Goal: Transaction & Acquisition: Purchase product/service

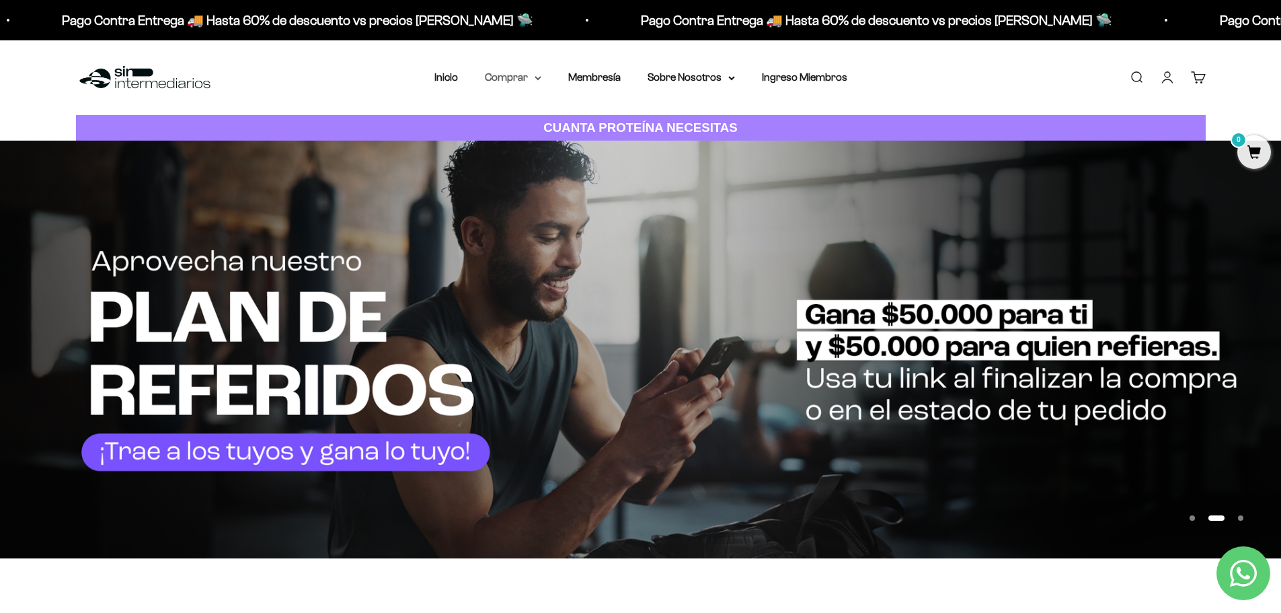
click at [538, 78] on icon at bounding box center [538, 78] width 7 height 5
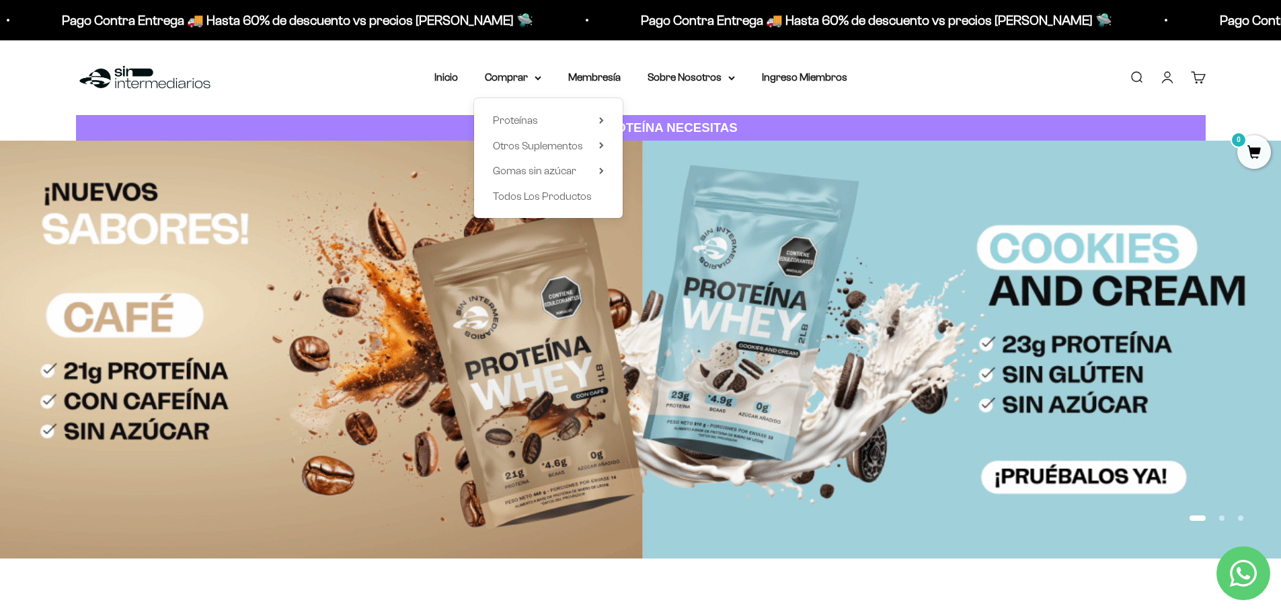
click at [366, 108] on div "Menú Buscar Inicio Comprar Proteínas Ver Todos Whey Iso Vegan Pancakes Pre-Entr…" at bounding box center [640, 77] width 1281 height 75
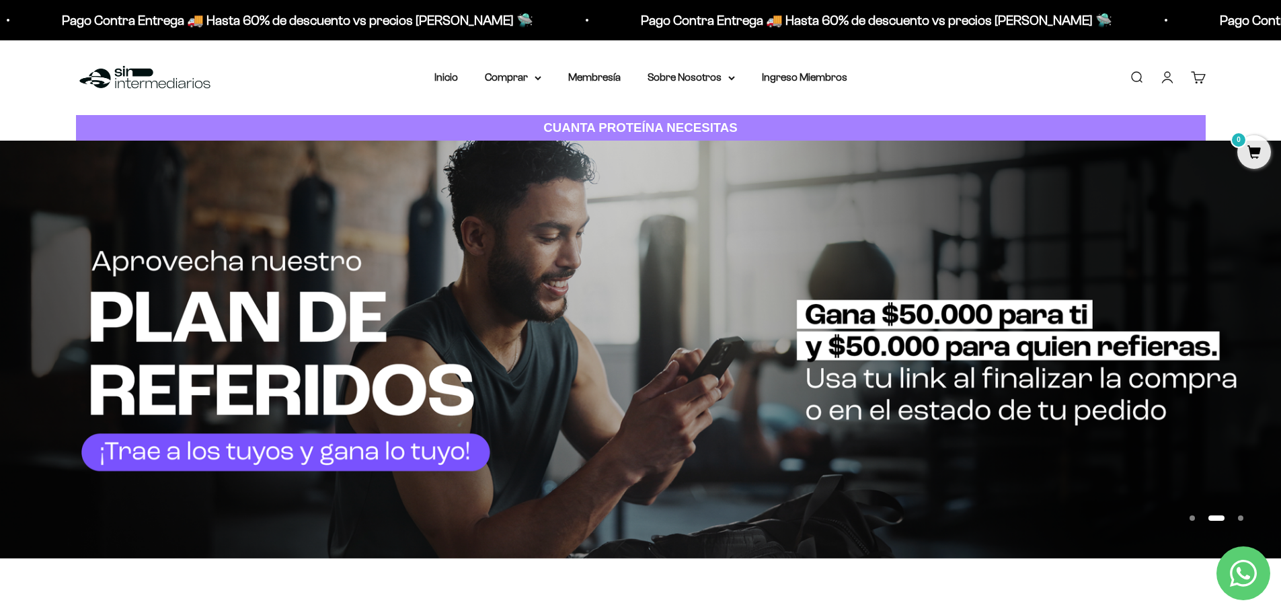
click at [1194, 516] on button "Ir al artículo 1" at bounding box center [1191, 517] width 5 height 5
click at [1194, 515] on button "Ir al artículo 1" at bounding box center [1191, 517] width 5 height 5
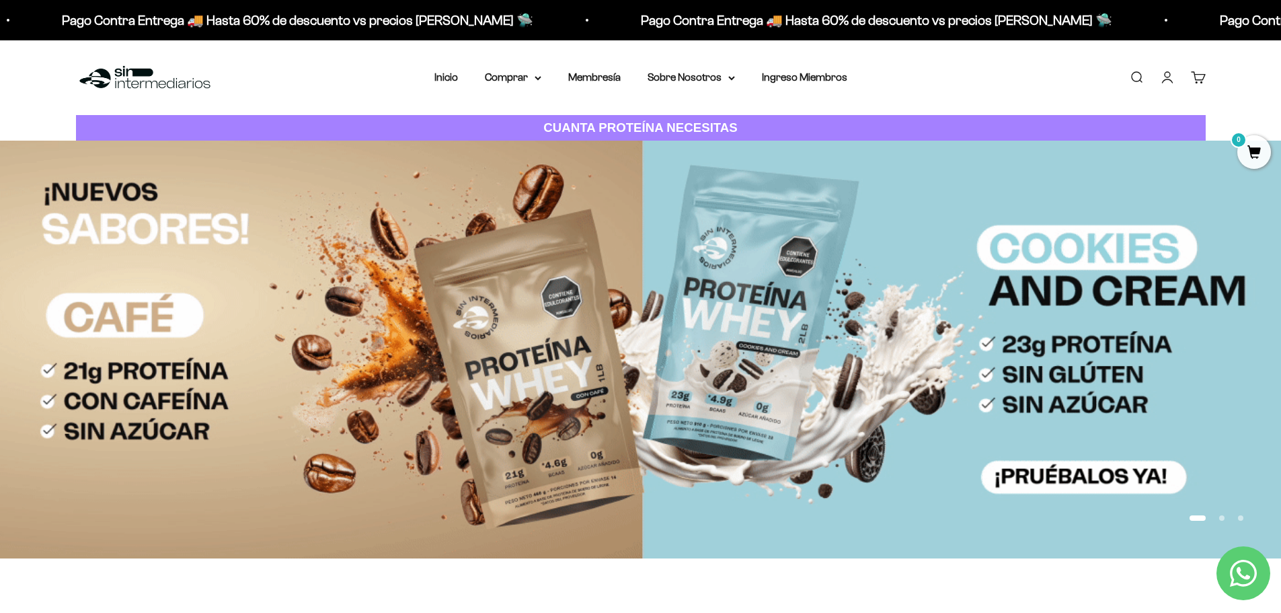
click at [946, 410] on img at bounding box center [640, 349] width 1281 height 417
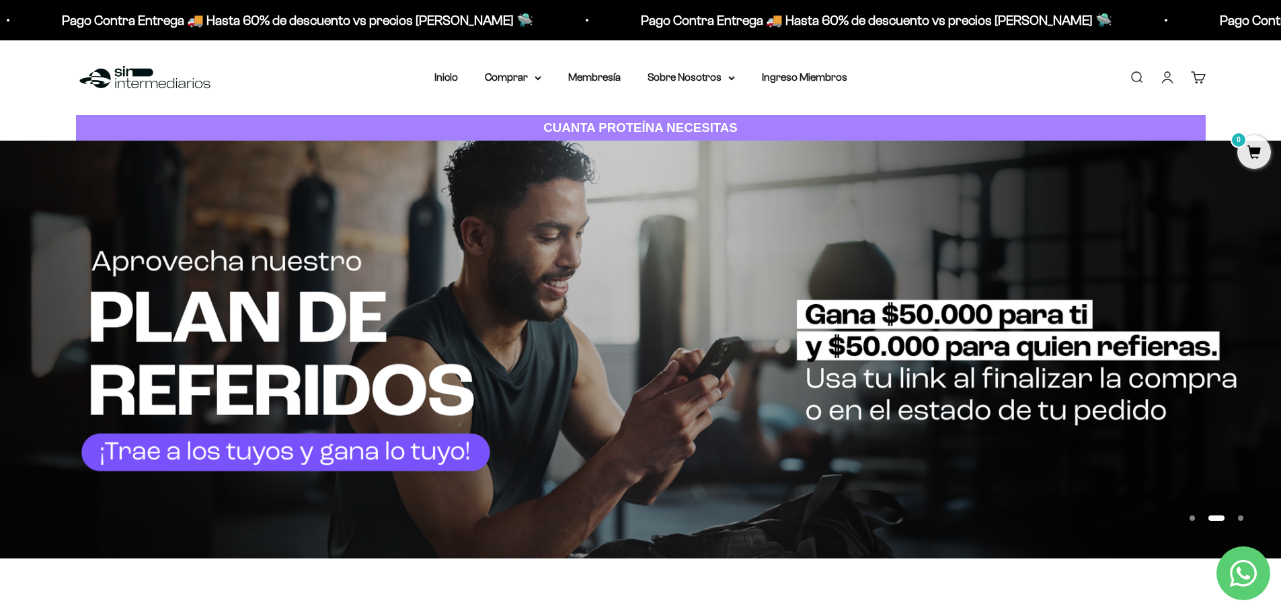
click at [1195, 515] on button "Ir al artículo 1" at bounding box center [1191, 517] width 5 height 5
click at [536, 81] on summary "Comprar" at bounding box center [513, 77] width 56 height 17
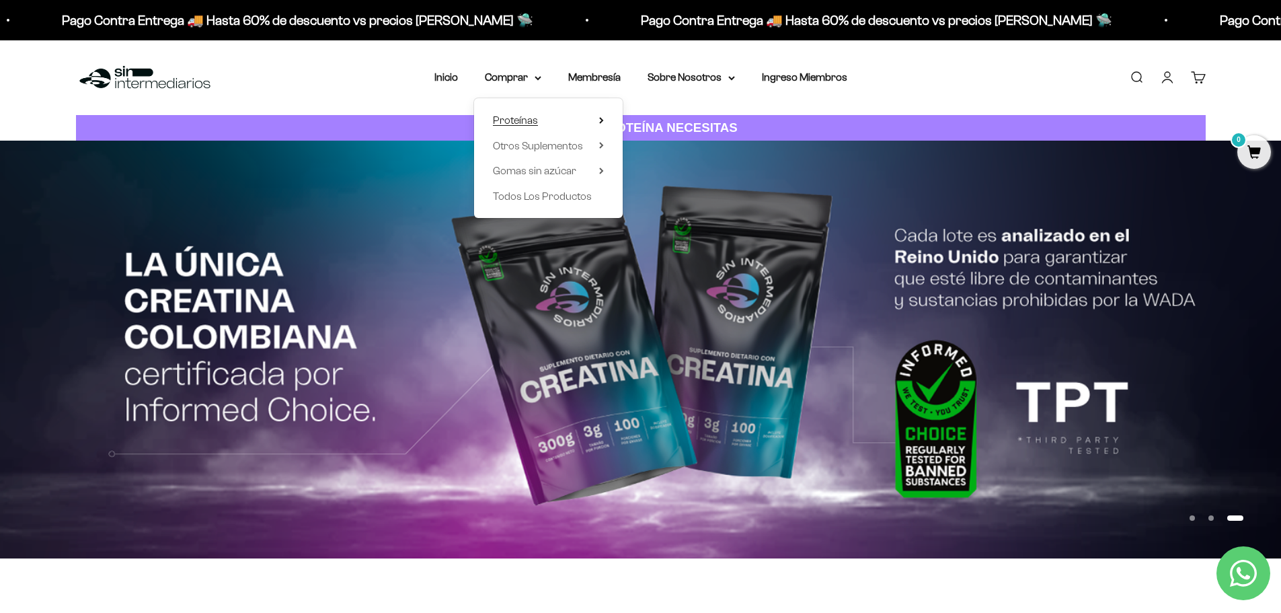
click at [592, 122] on summary "Proteínas" at bounding box center [548, 120] width 111 height 17
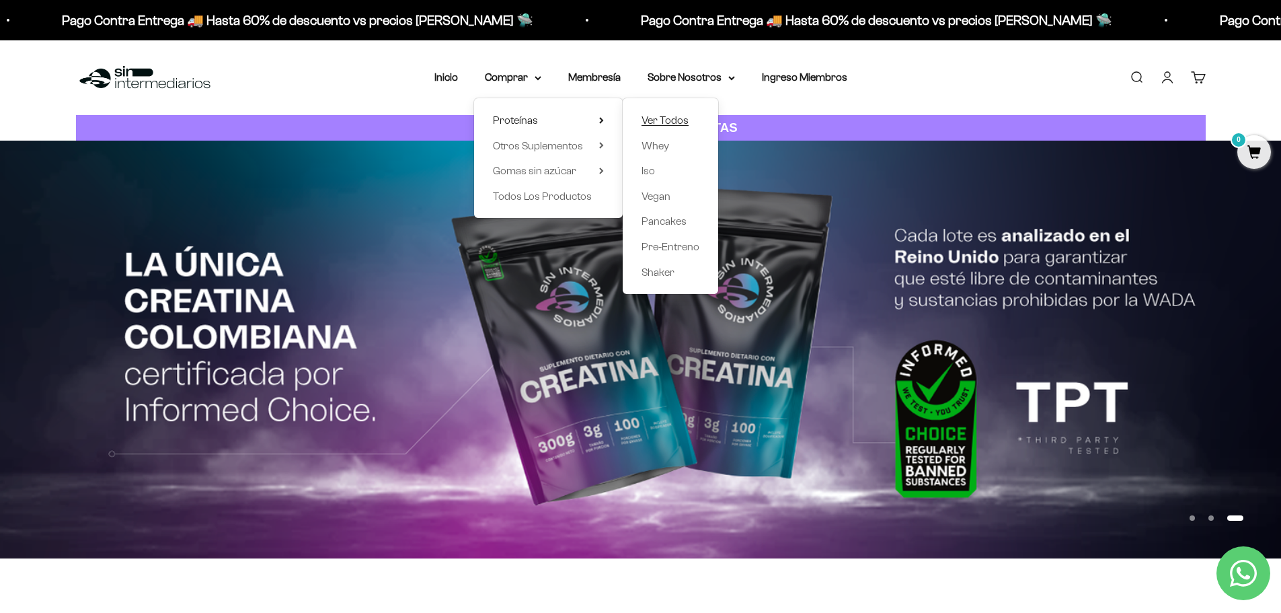
click at [669, 122] on span "Ver Todos" at bounding box center [664, 119] width 47 height 11
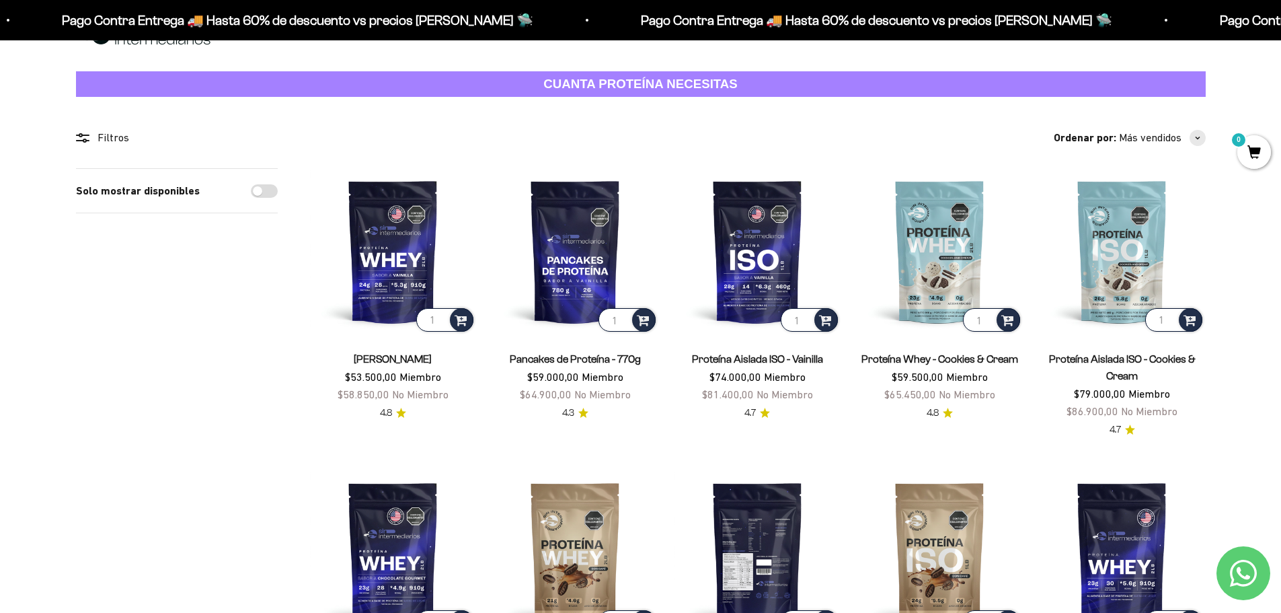
scroll to position [67, 0]
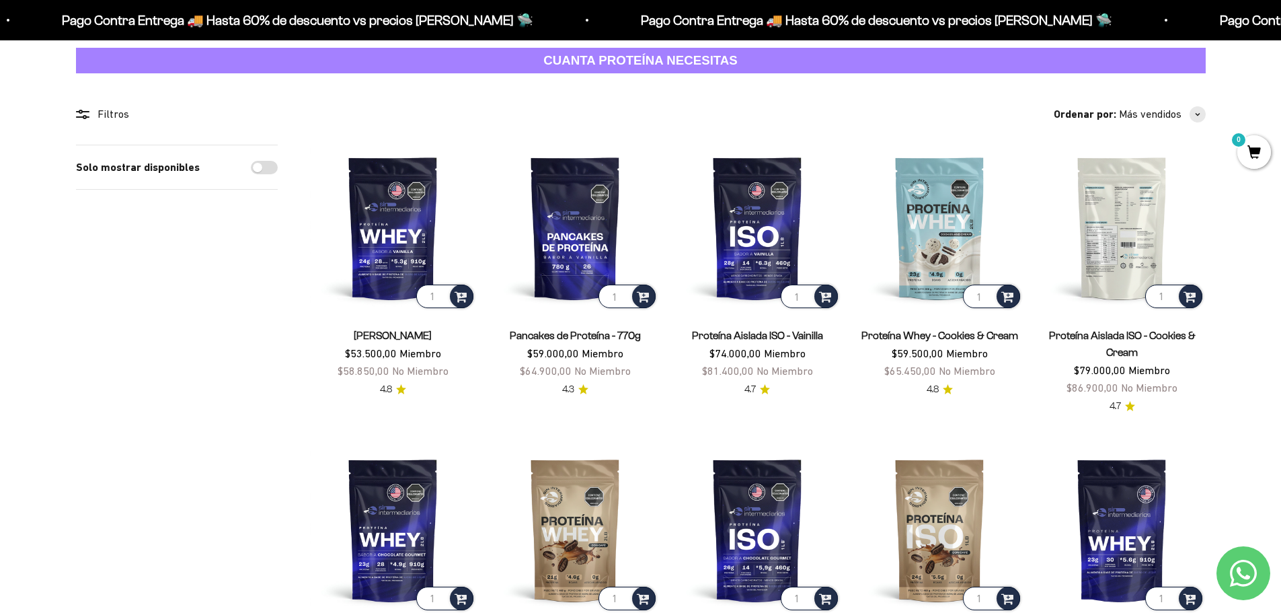
click at [1114, 247] on img at bounding box center [1122, 228] width 166 height 166
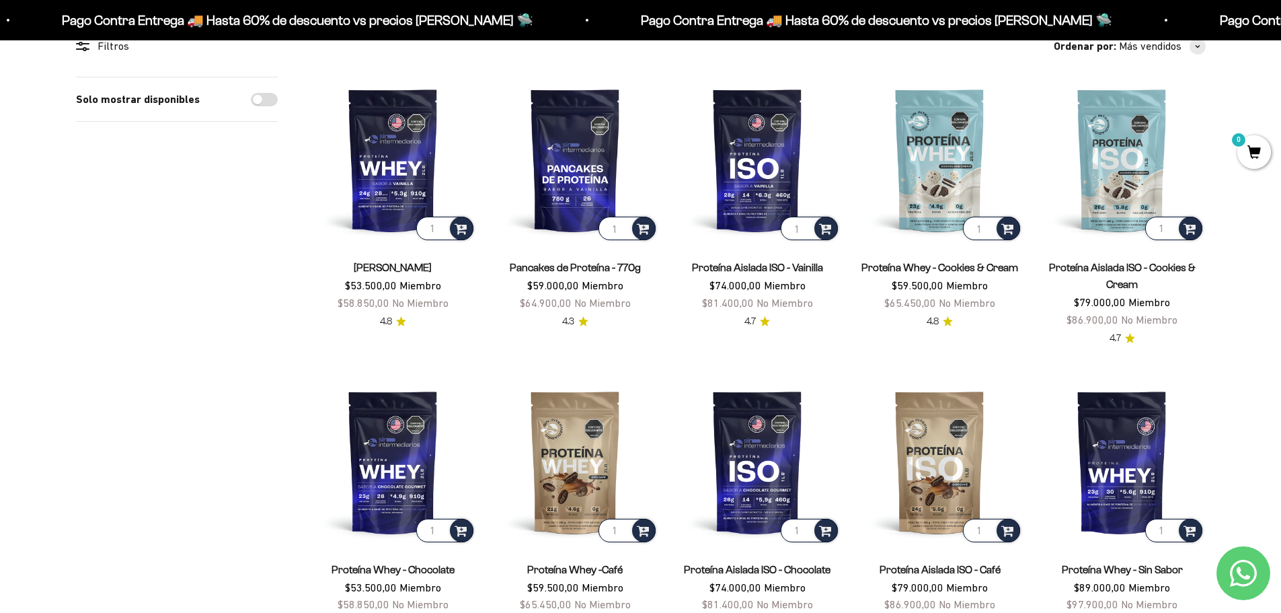
scroll to position [134, 0]
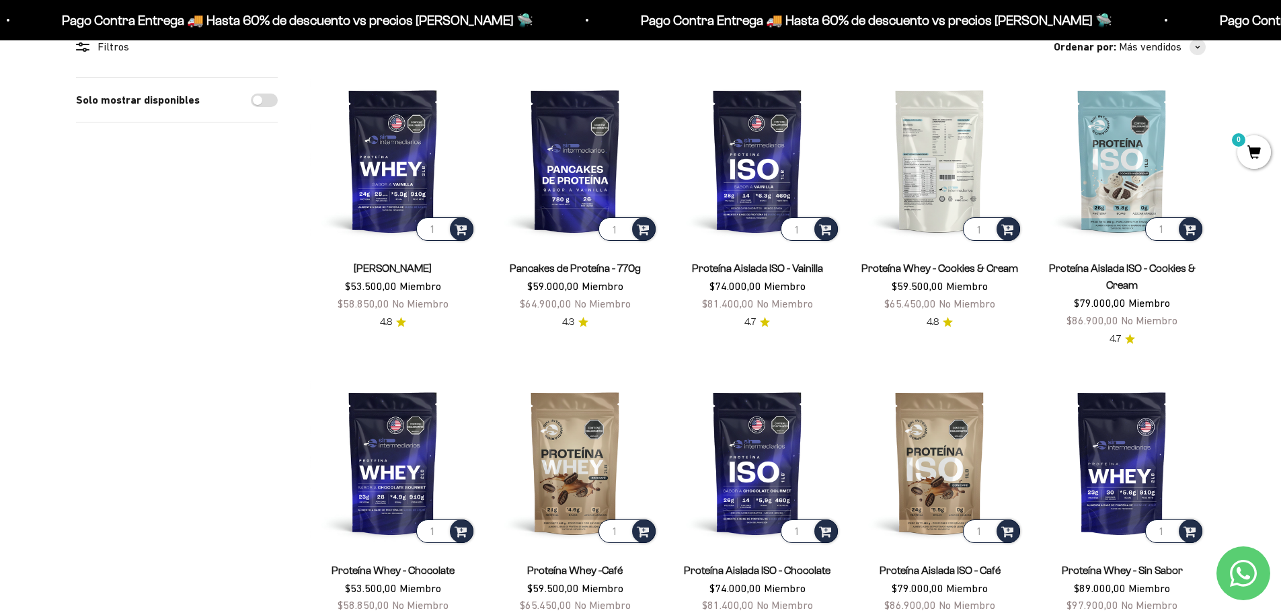
click at [935, 162] on img at bounding box center [940, 160] width 166 height 166
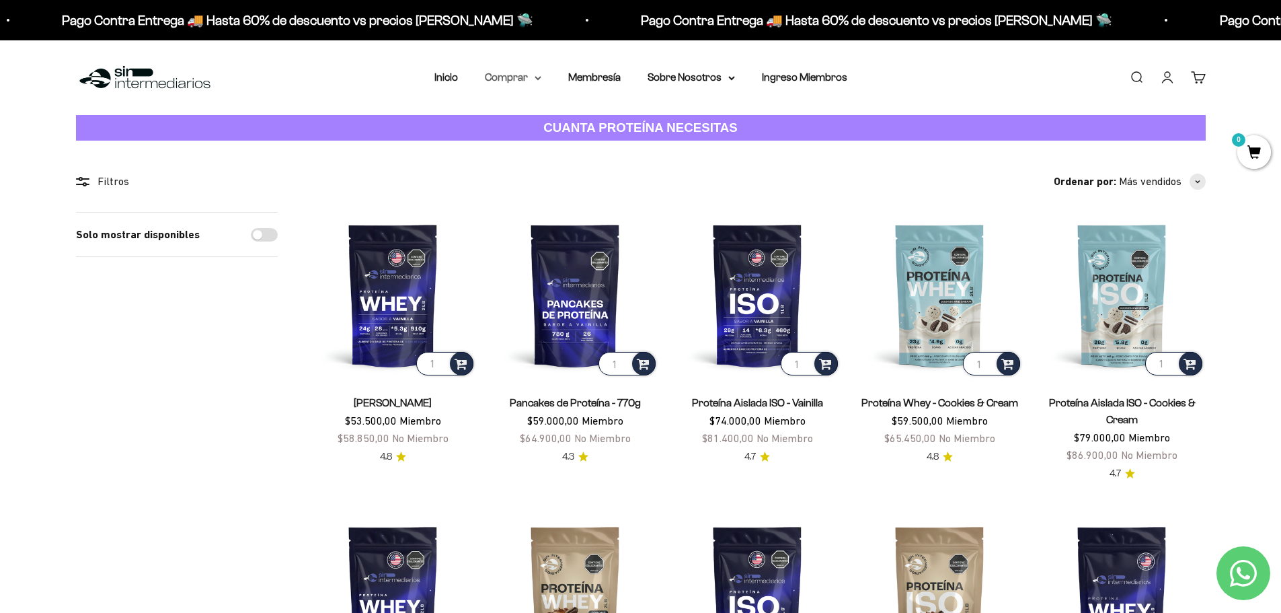
click at [536, 78] on icon at bounding box center [538, 78] width 7 height 5
click at [600, 147] on icon at bounding box center [601, 145] width 5 height 7
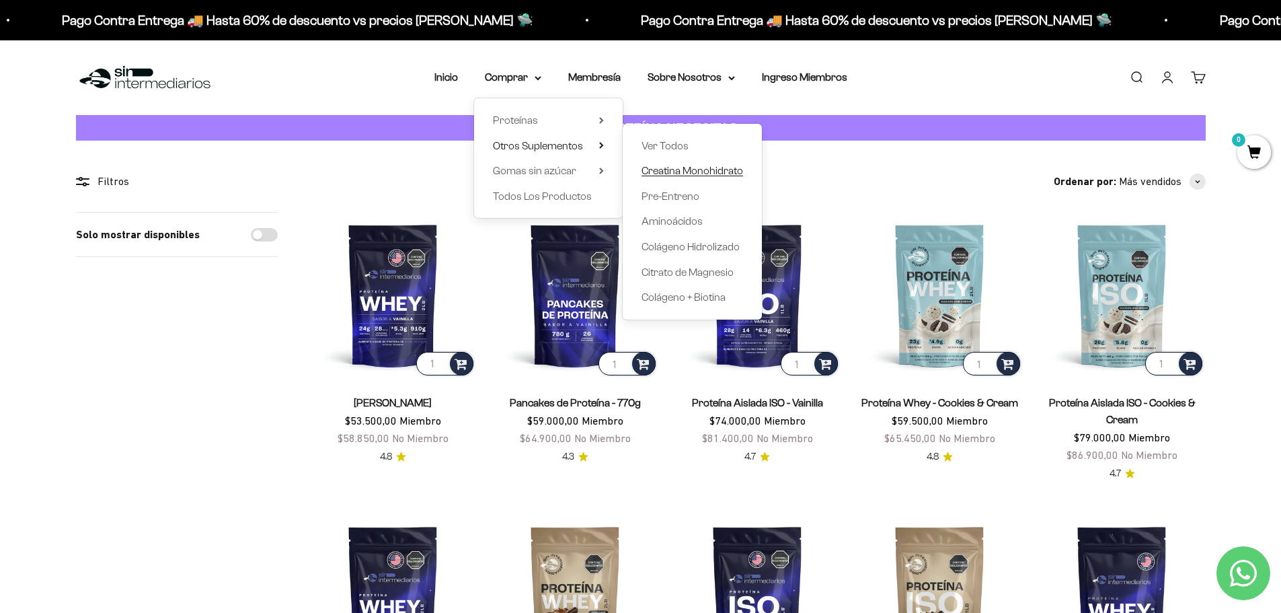
click at [695, 173] on span "Creatina Monohidrato" at bounding box center [692, 170] width 102 height 11
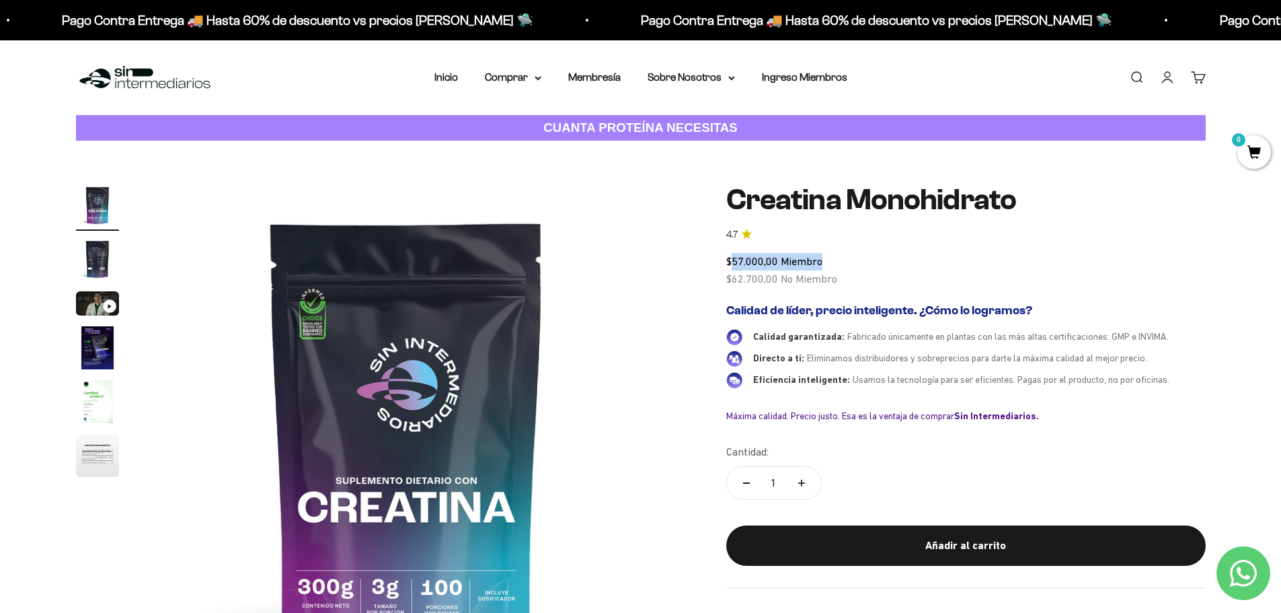
drag, startPoint x: 734, startPoint y: 262, endPoint x: 824, endPoint y: 260, distance: 90.1
click at [824, 260] on div "$57.000,00 Miembro $62.700,00 No Miembro" at bounding box center [965, 270] width 479 height 34
drag, startPoint x: 837, startPoint y: 278, endPoint x: 728, endPoint y: 276, distance: 109.6
click at [728, 276] on div "$57.000,00 Miembro $62.700,00 No Miembro" at bounding box center [965, 270] width 479 height 34
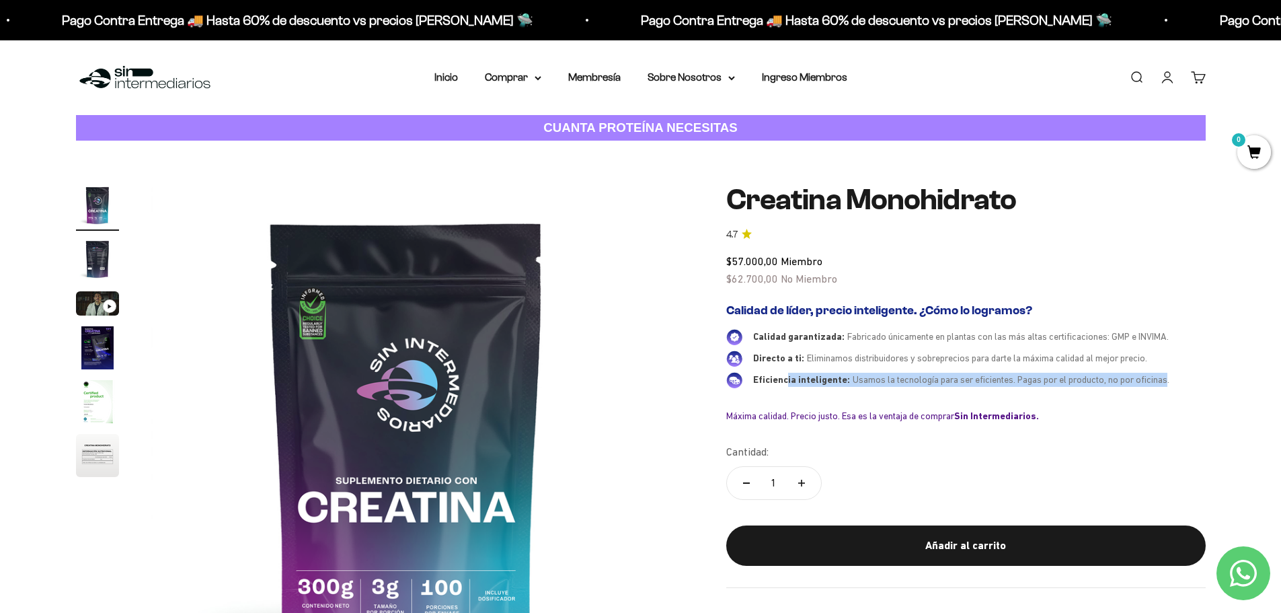
drag, startPoint x: 1167, startPoint y: 379, endPoint x: 785, endPoint y: 377, distance: 381.3
click at [785, 377] on div "Eficiencia inteligente: Usamos la tecnología para ser eficientes. Pagas por el …" at bounding box center [979, 380] width 453 height 14
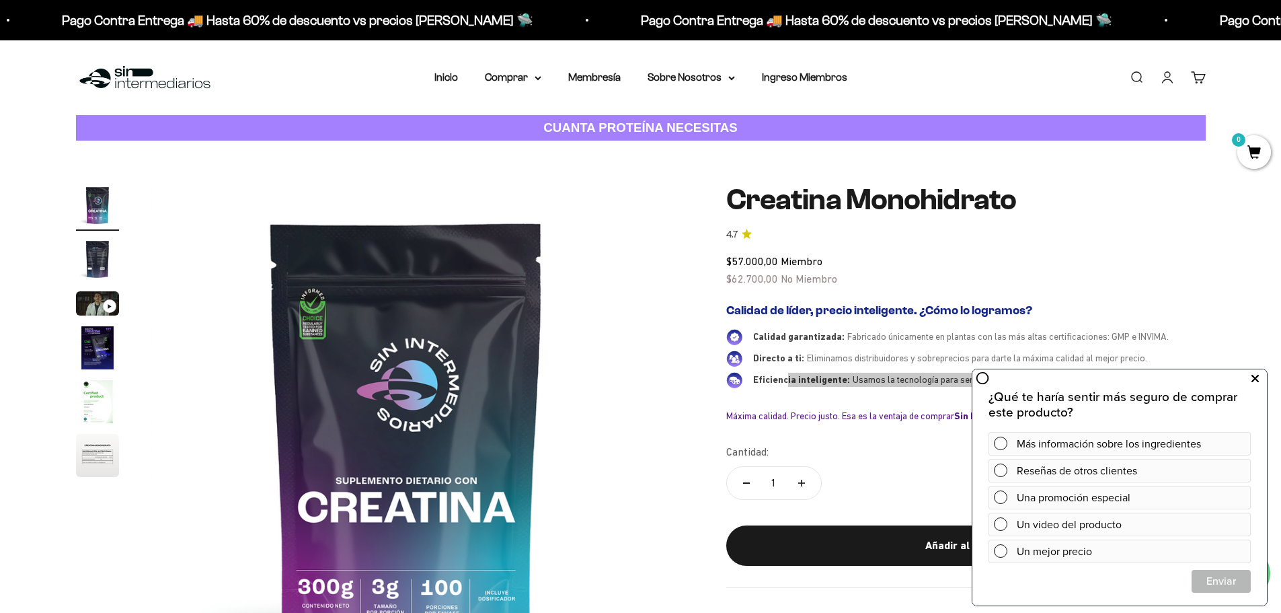
drag, startPoint x: 1258, startPoint y: 373, endPoint x: 1248, endPoint y: 368, distance: 10.9
click at [1259, 373] on button at bounding box center [1255, 379] width 24 height 22
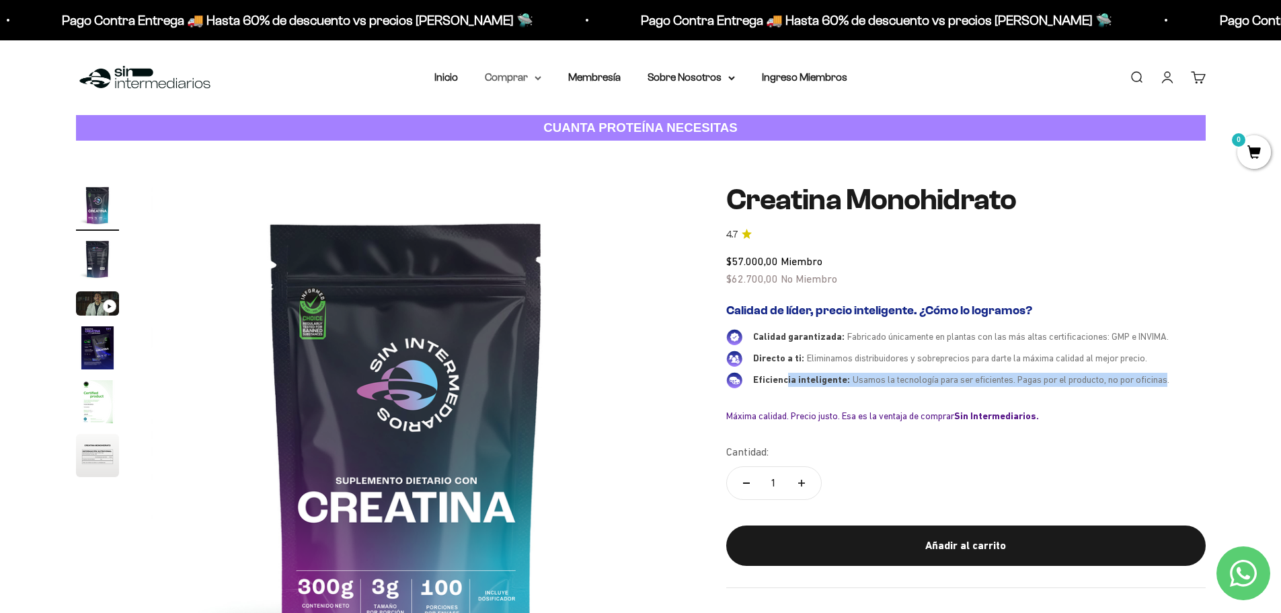
click at [537, 77] on icon at bounding box center [537, 78] width 5 height 3
click at [529, 121] on span "Proteínas" at bounding box center [515, 119] width 45 height 11
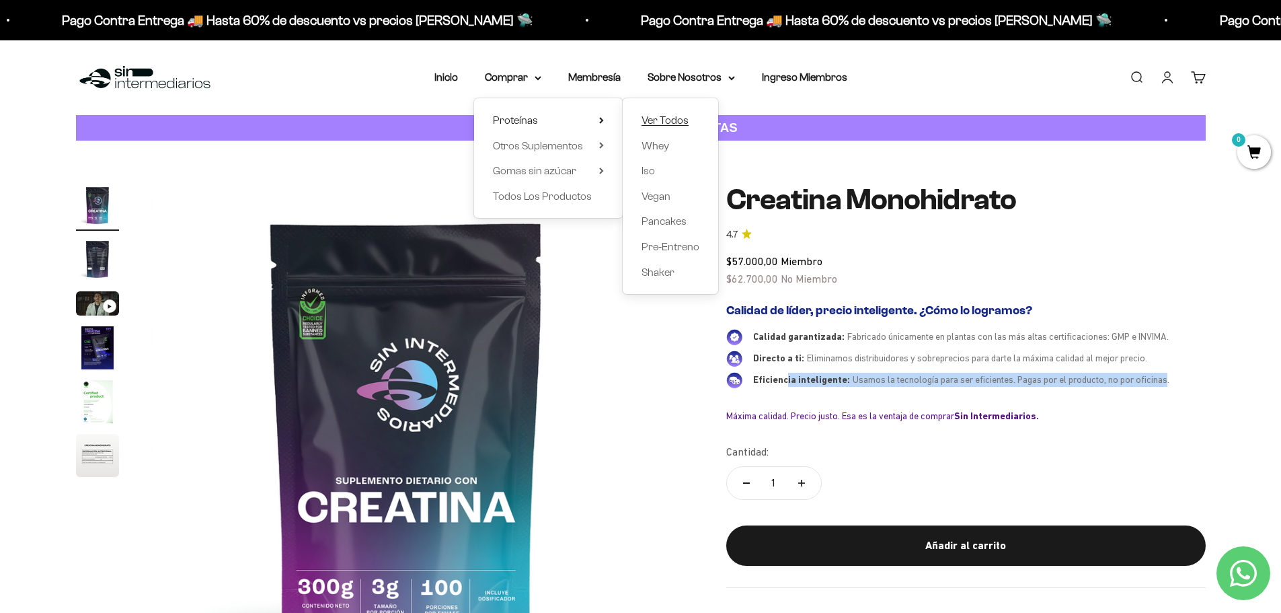
click at [670, 119] on span "Ver Todos" at bounding box center [664, 119] width 47 height 11
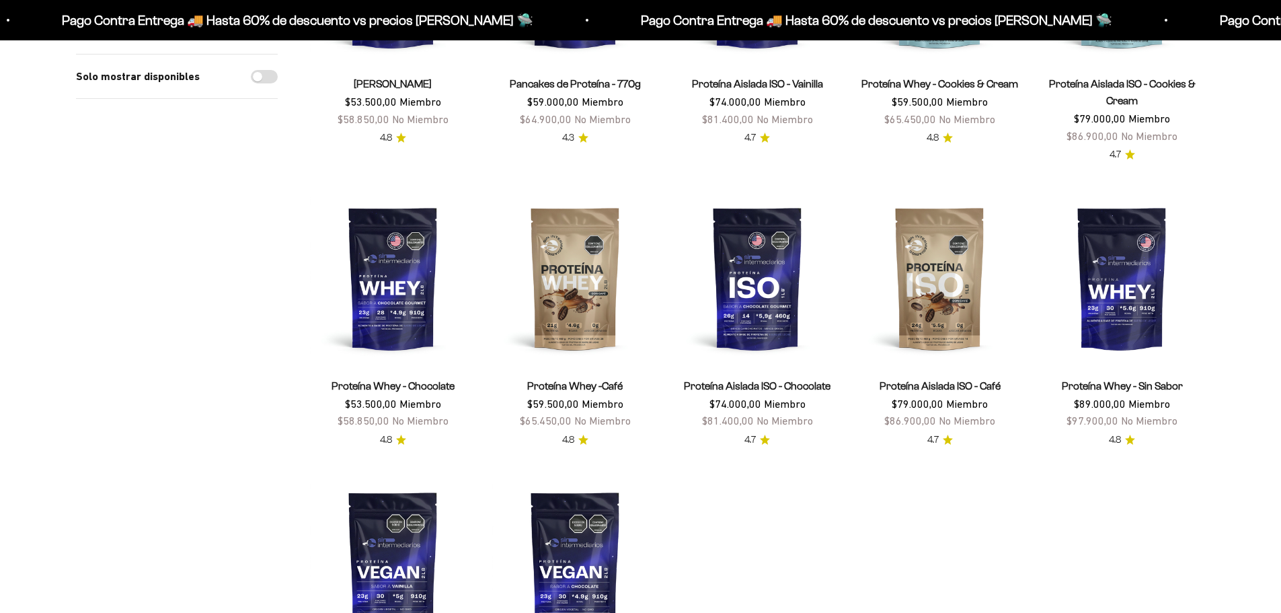
scroll to position [471, 0]
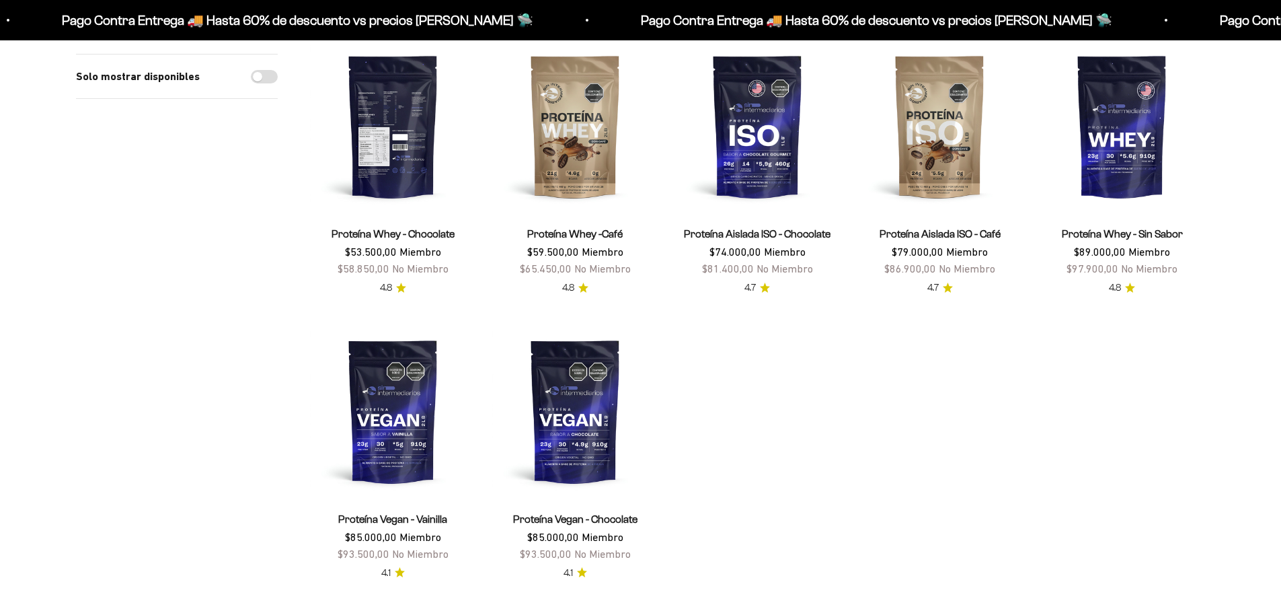
click at [413, 154] on img at bounding box center [393, 126] width 166 height 166
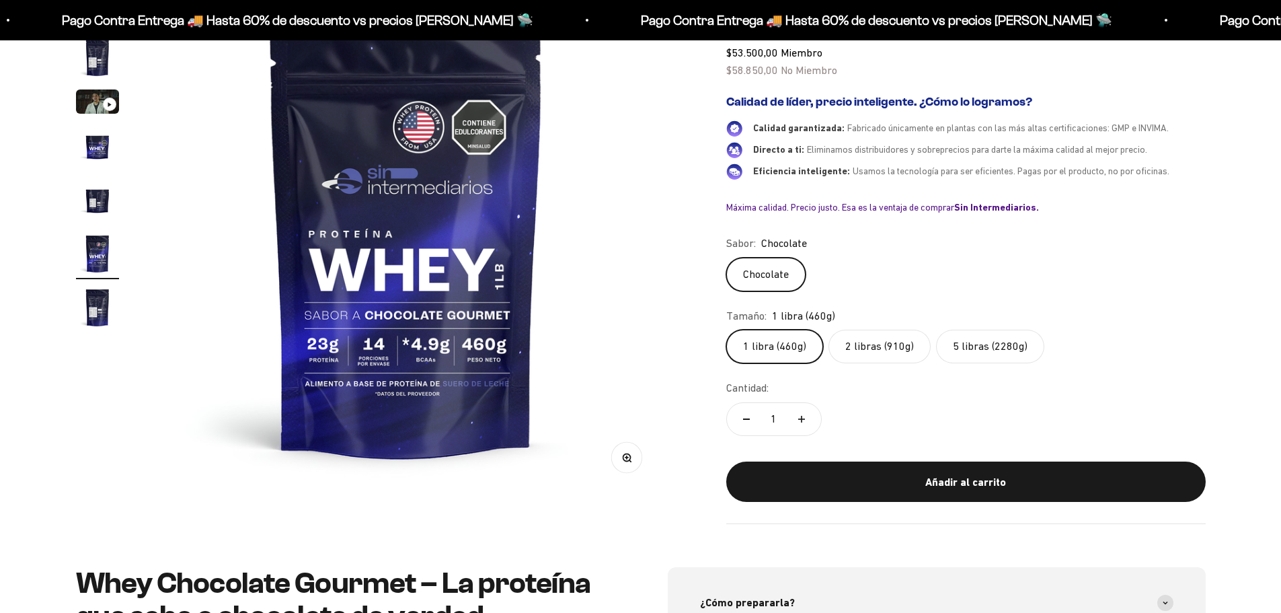
scroll to position [67, 0]
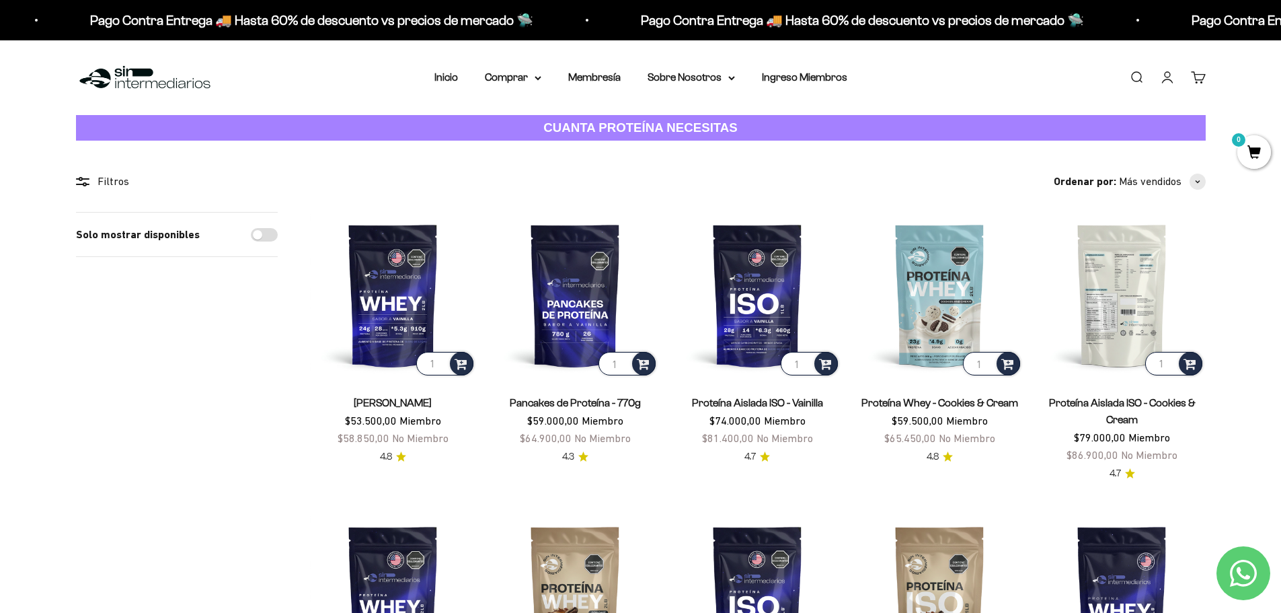
click at [1093, 315] on img at bounding box center [1122, 295] width 166 height 166
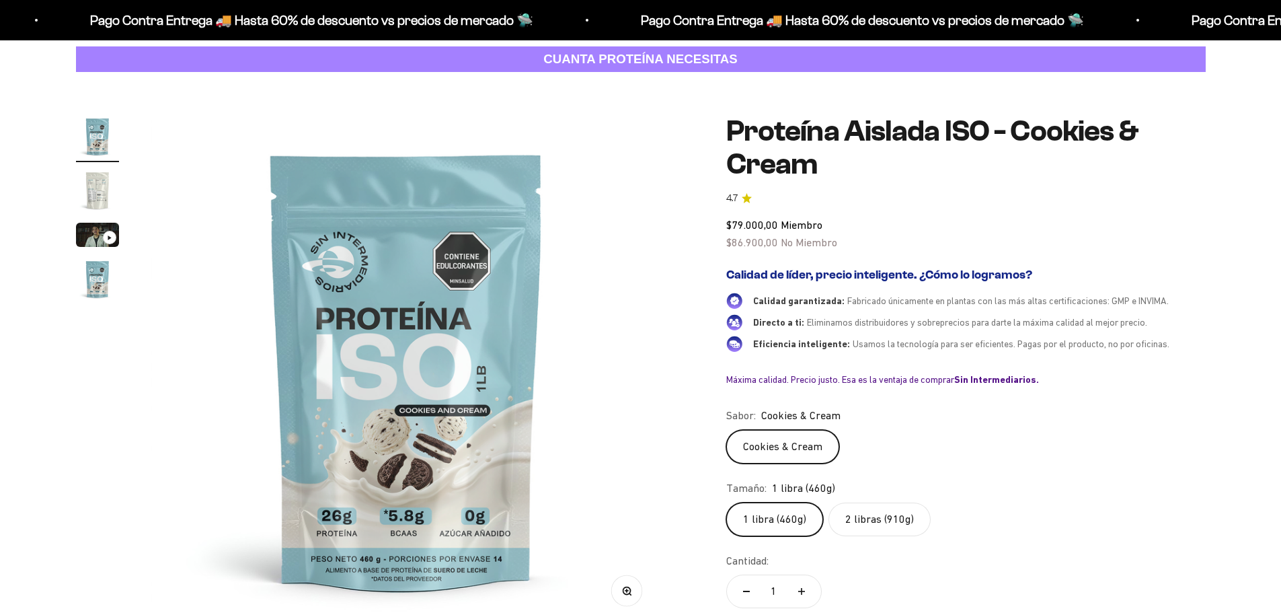
scroll to position [67, 0]
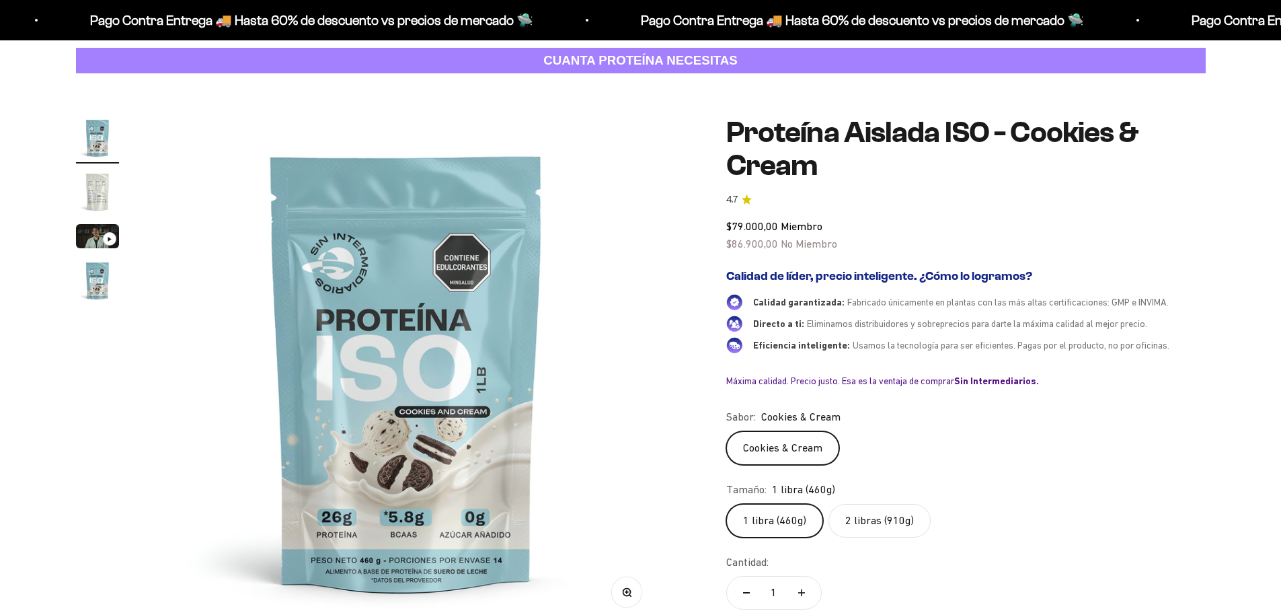
click at [897, 524] on label "2 libras (910g)" at bounding box center [879, 521] width 102 height 34
click at [726, 504] on input "2 libras (910g)" at bounding box center [726, 503] width 1 height 1
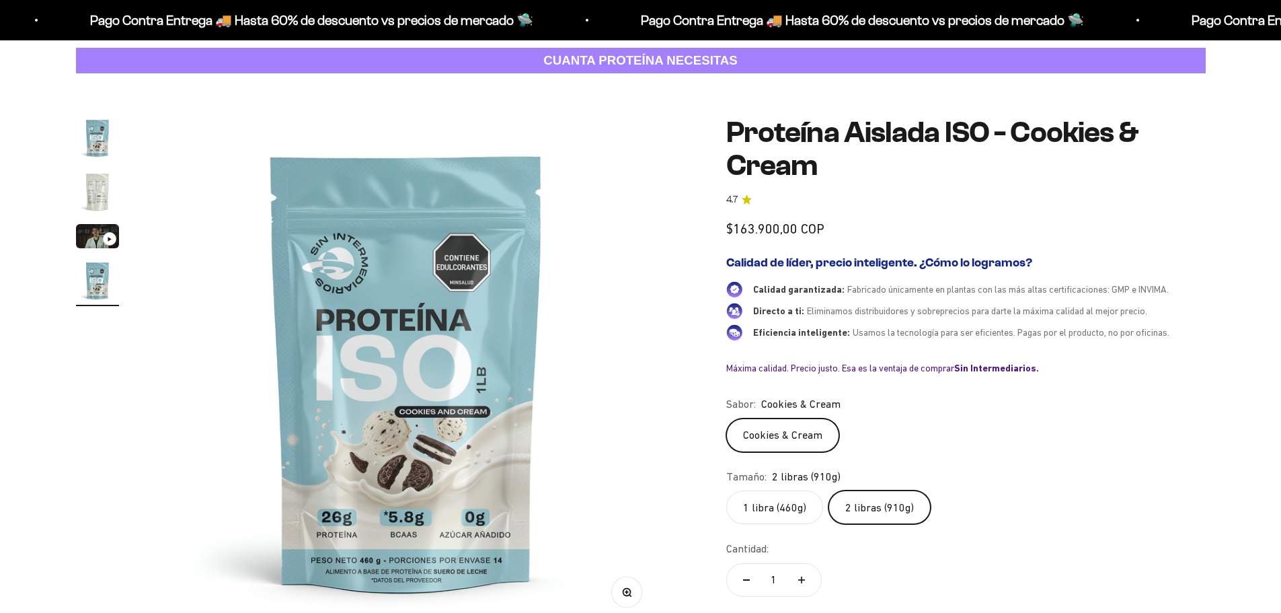
scroll to position [0, 1580]
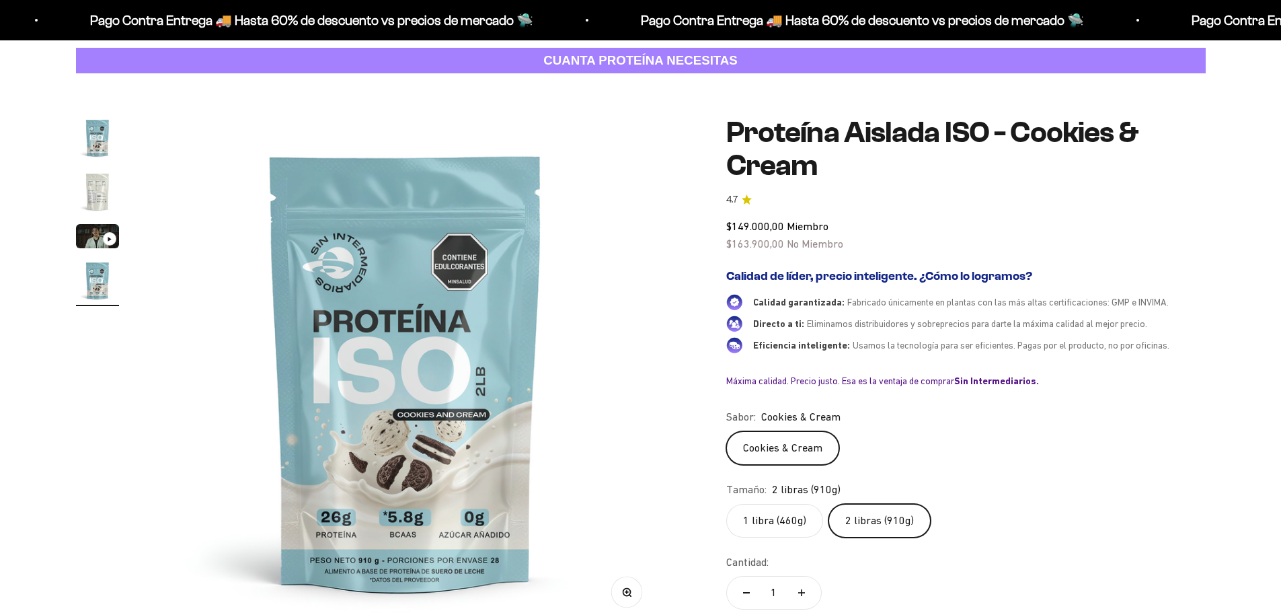
drag, startPoint x: 733, startPoint y: 243, endPoint x: 855, endPoint y: 240, distance: 121.8
click at [1104, 492] on div "Tamaño: 2 libras (910g)" at bounding box center [965, 489] width 479 height 17
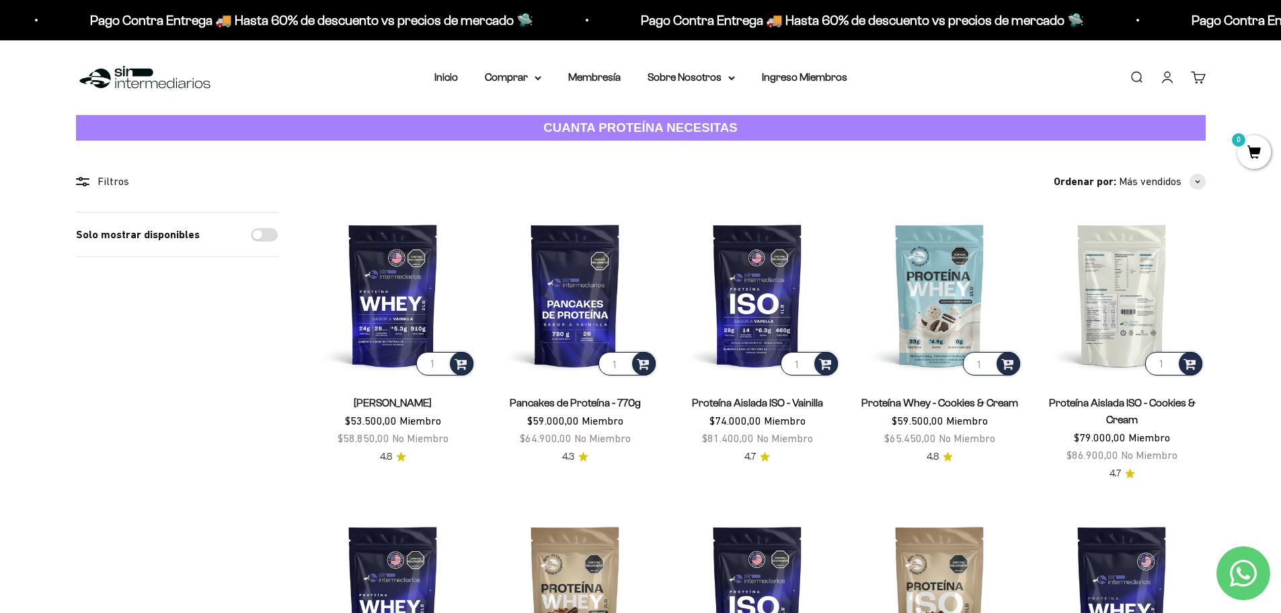
click at [1123, 340] on img at bounding box center [1122, 295] width 166 height 166
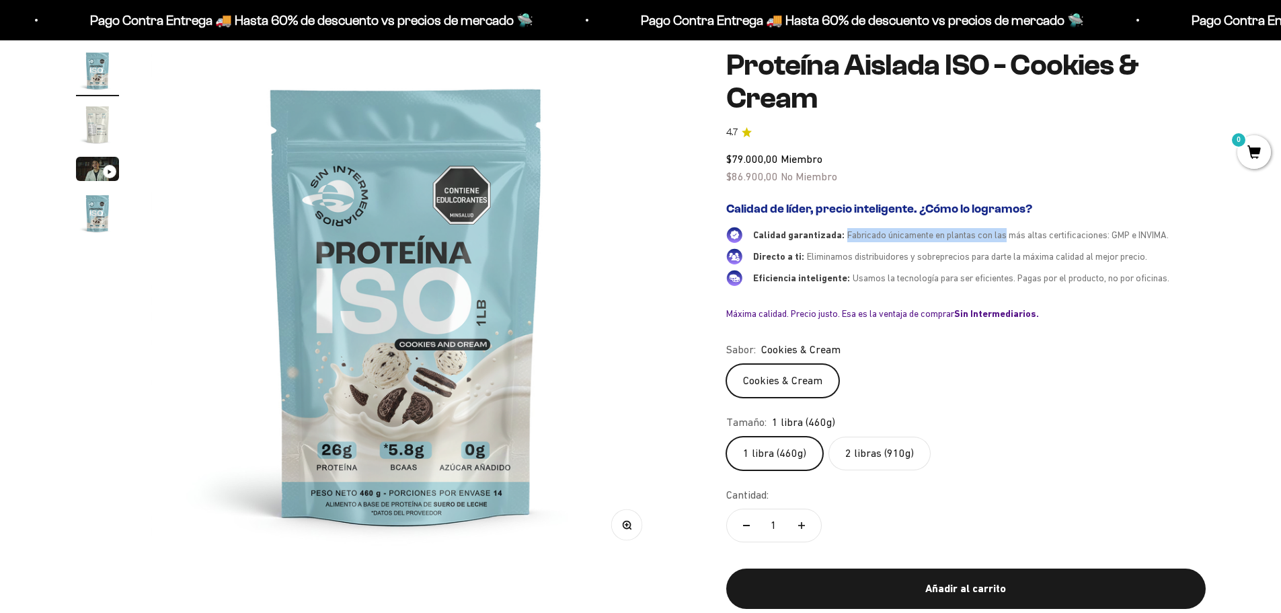
drag, startPoint x: 843, startPoint y: 239, endPoint x: 928, endPoint y: 251, distance: 85.5
click at [1006, 235] on span "Fabricado únicamente en plantas con las más altas certificaciones: GMP e INVIMA." at bounding box center [1007, 234] width 321 height 11
click at [888, 453] on label "2 libras (910g)" at bounding box center [879, 453] width 102 height 34
click at [726, 436] on input "2 libras (910g)" at bounding box center [726, 436] width 1 height 1
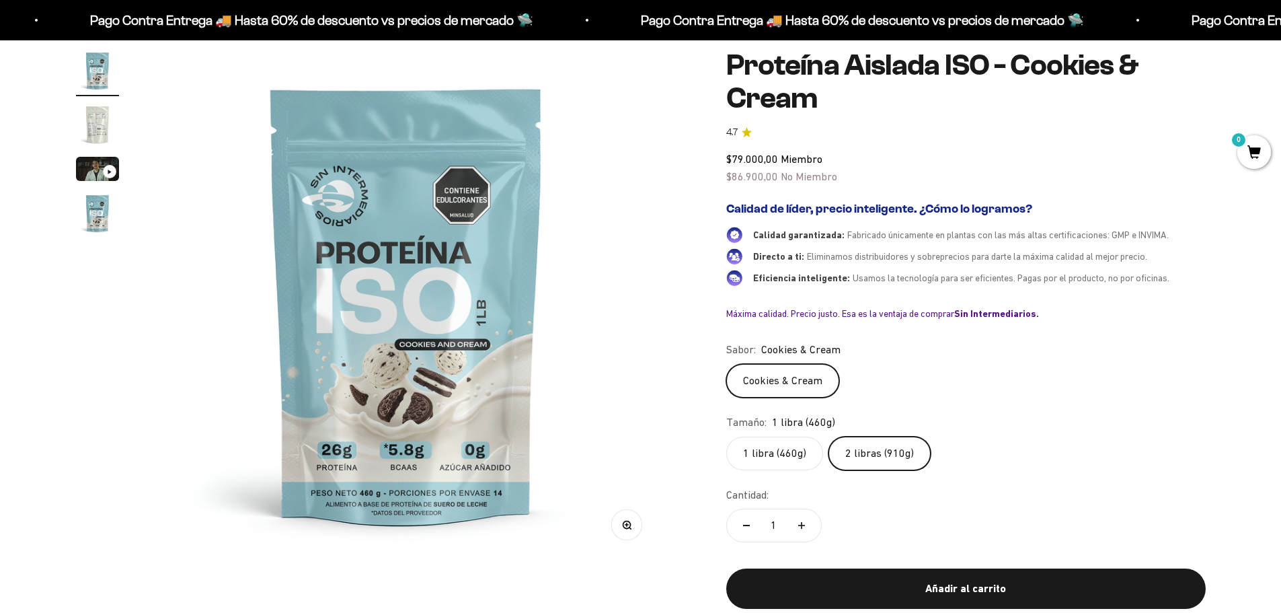
scroll to position [0, 1580]
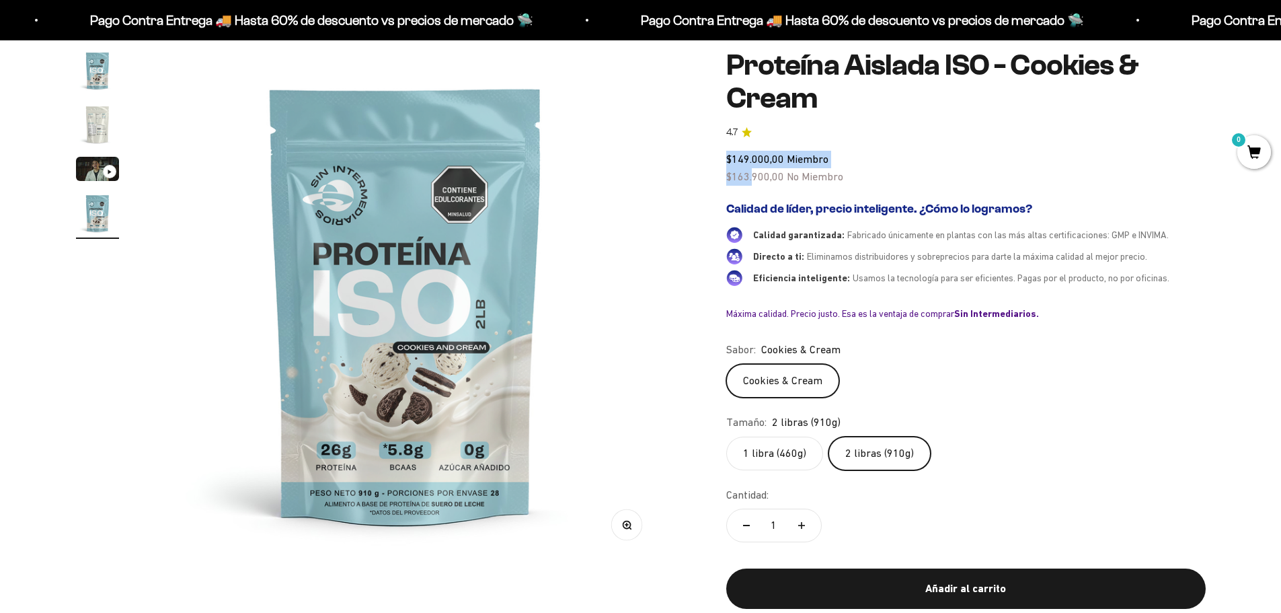
drag, startPoint x: 850, startPoint y: 180, endPoint x: 804, endPoint y: 180, distance: 45.7
click at [769, 180] on div "$149.000,00 Miembro $163.900,00 No Miembro" at bounding box center [965, 168] width 479 height 34
drag, startPoint x: 809, startPoint y: 163, endPoint x: 730, endPoint y: 157, distance: 79.6
click at [730, 157] on div "$149.000,00 Miembro $163.900,00 No Miembro" at bounding box center [965, 168] width 479 height 34
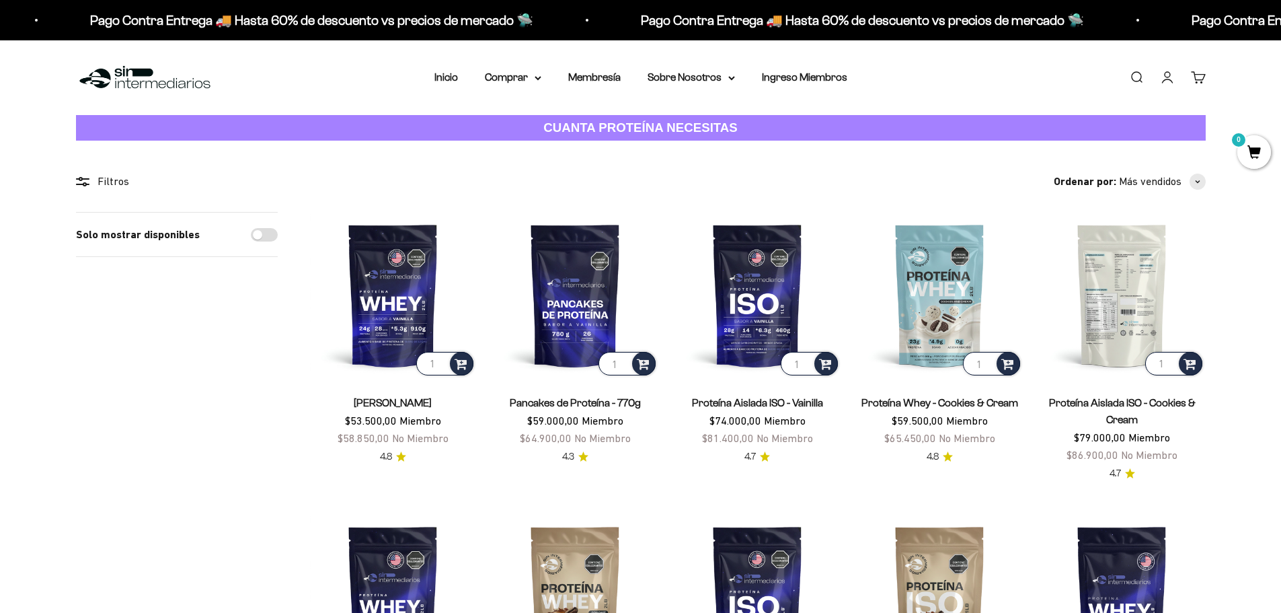
click at [1154, 306] on img at bounding box center [1122, 295] width 166 height 166
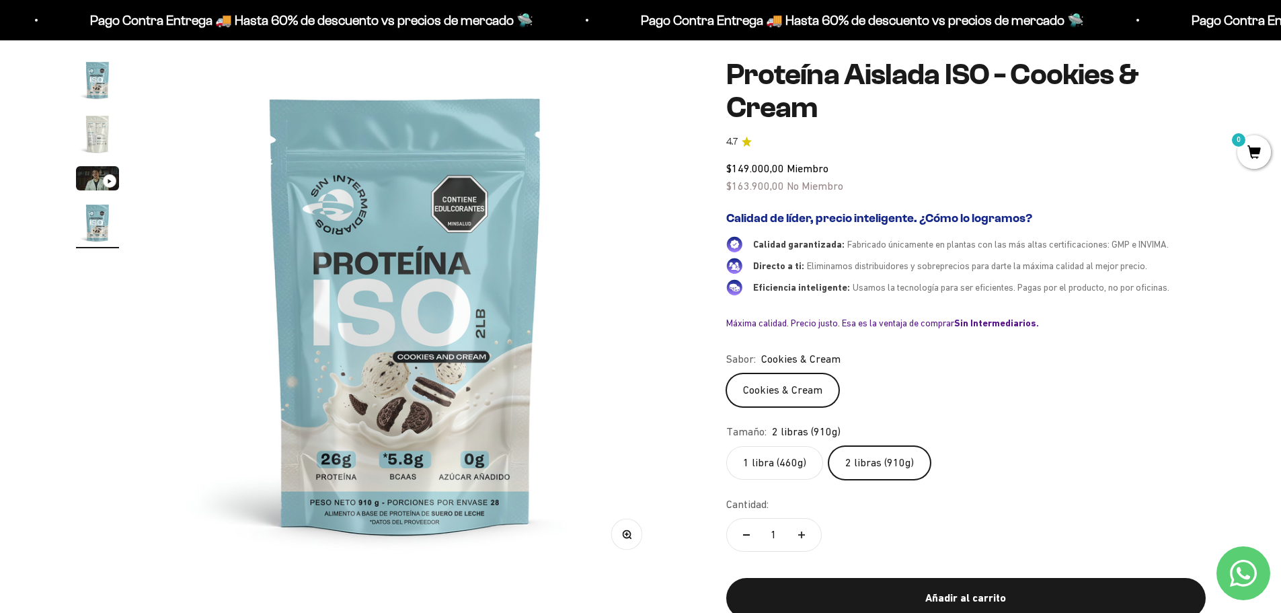
scroll to position [202, 0]
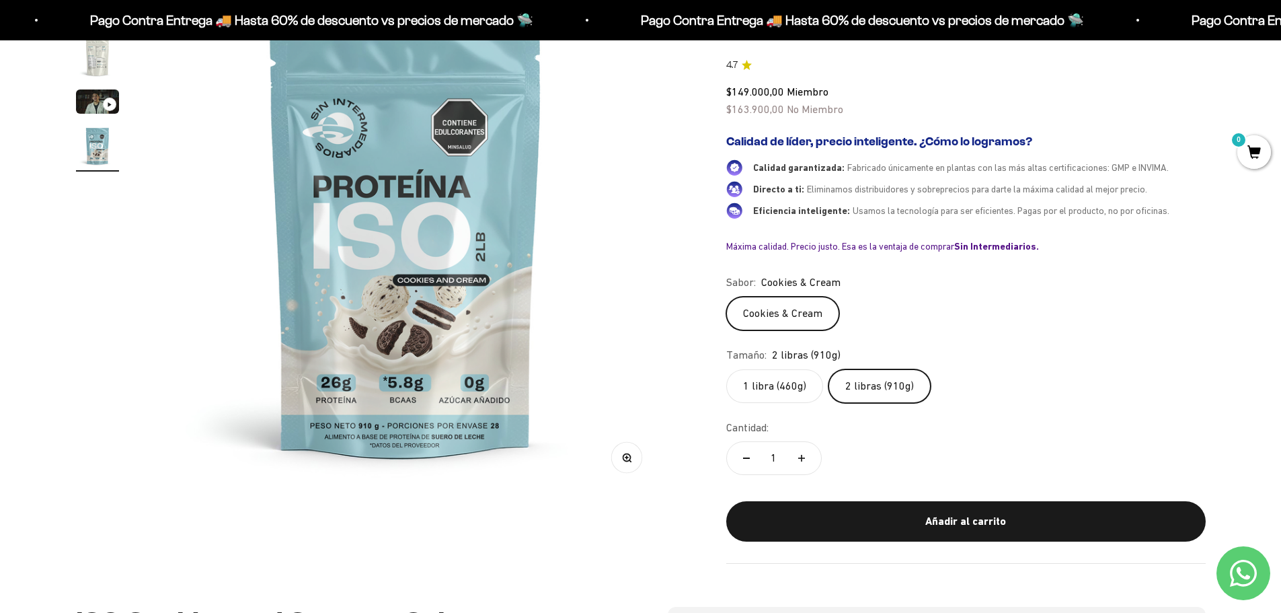
click at [771, 387] on label "1 libra (460g)" at bounding box center [774, 386] width 97 height 34
click at [726, 369] on input "1 libra (460g)" at bounding box center [726, 368] width 1 height 1
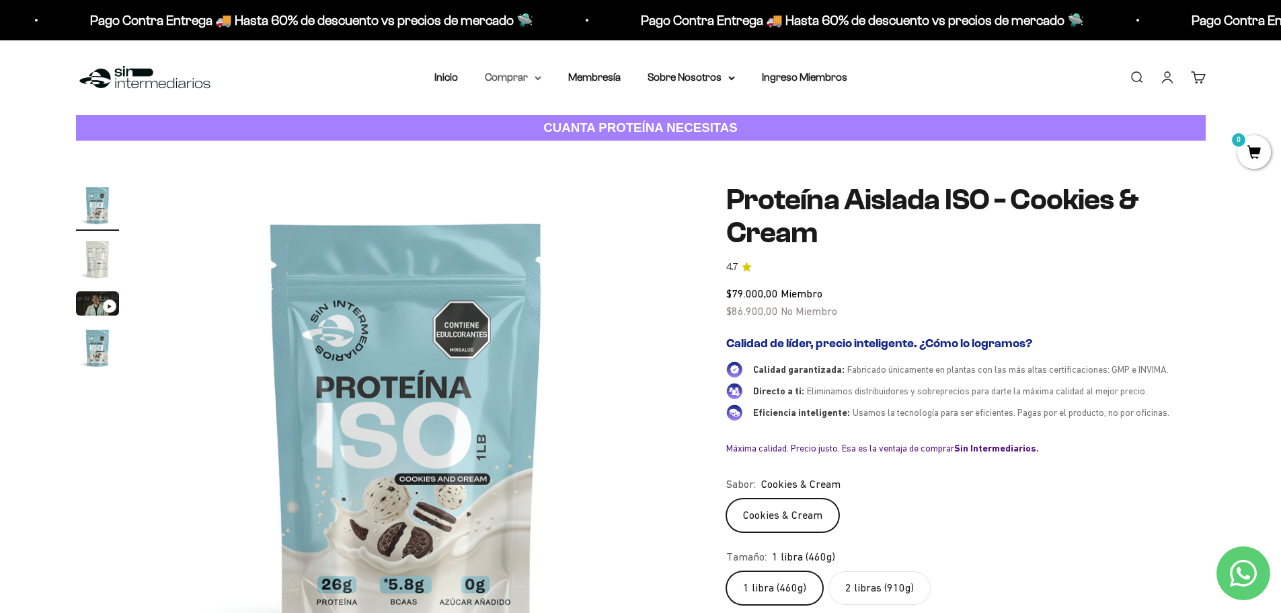
click at [528, 81] on summary "Comprar" at bounding box center [513, 77] width 56 height 17
click at [532, 123] on span "Proteínas" at bounding box center [515, 119] width 45 height 11
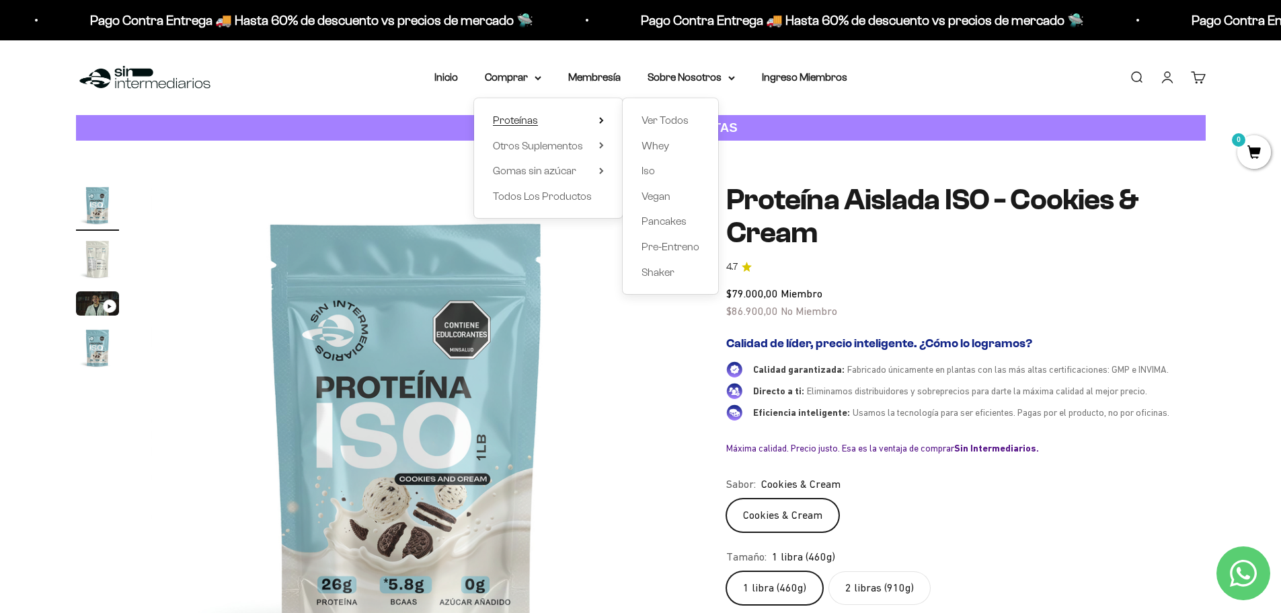
click at [518, 118] on span "Proteínas" at bounding box center [515, 119] width 45 height 11
click at [504, 122] on span "Proteínas" at bounding box center [515, 119] width 45 height 11
click at [652, 114] on span "Ver Todos" at bounding box center [664, 119] width 47 height 11
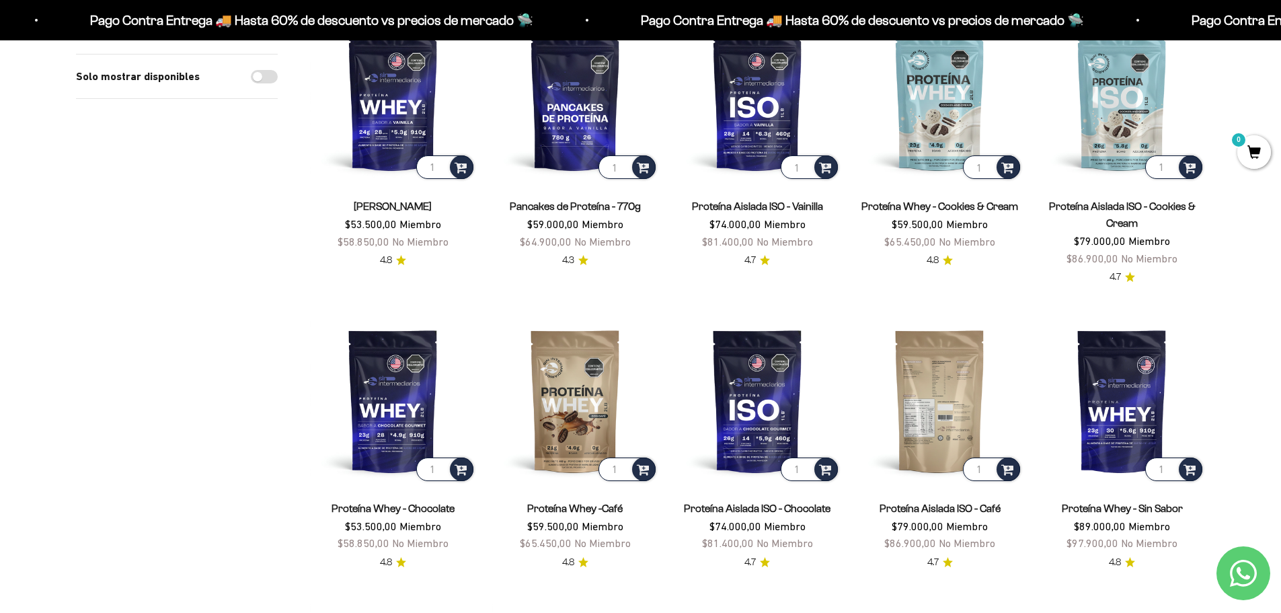
scroll to position [202, 0]
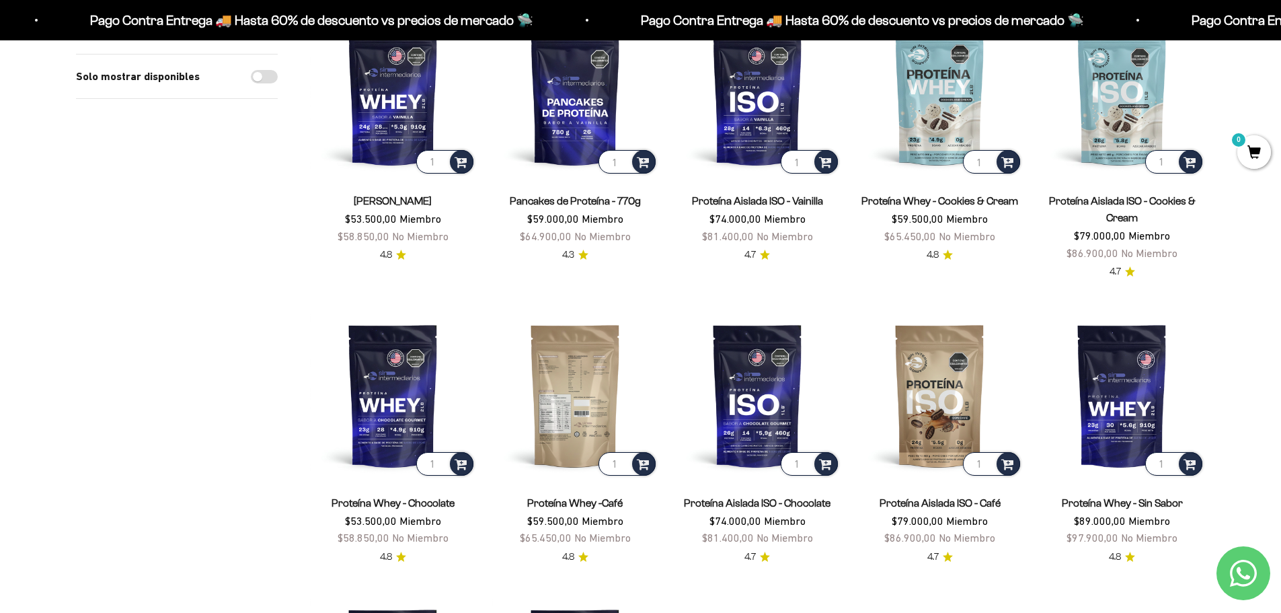
click at [588, 385] on img at bounding box center [575, 395] width 166 height 166
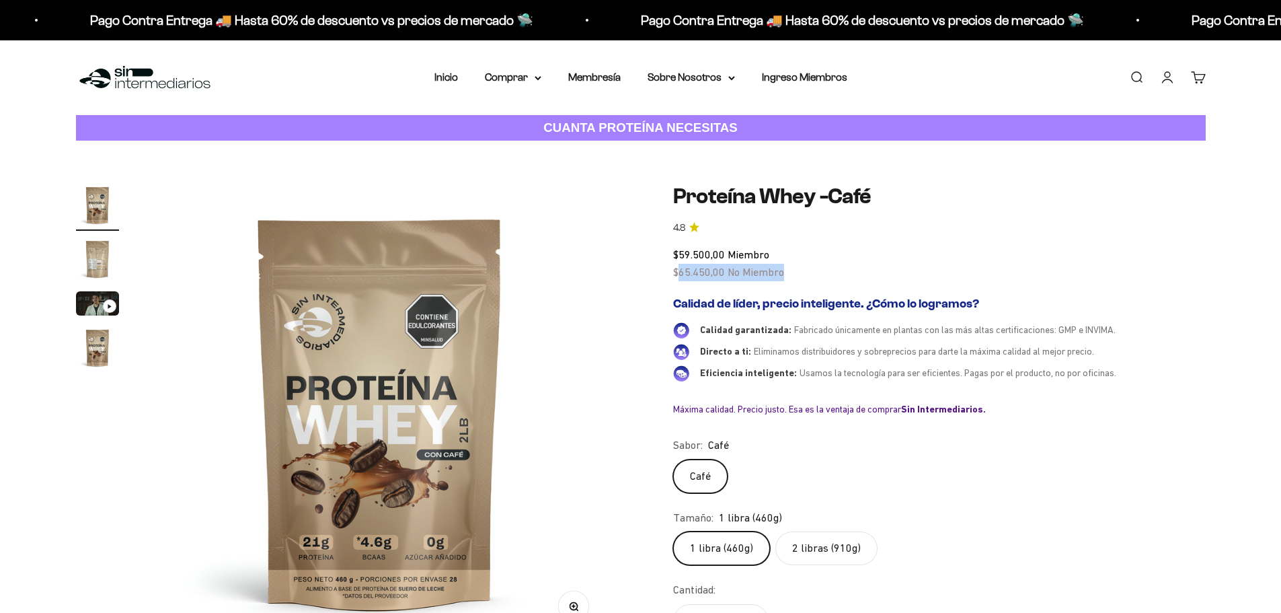
drag, startPoint x: 677, startPoint y: 273, endPoint x: 789, endPoint y: 271, distance: 111.6
click at [789, 271] on div "$59.500,00 Miembro $65.450,00 No Miembro" at bounding box center [939, 263] width 533 height 34
click at [834, 276] on div "$59.500,00 Miembro $65.450,00 No Miembro" at bounding box center [939, 263] width 533 height 34
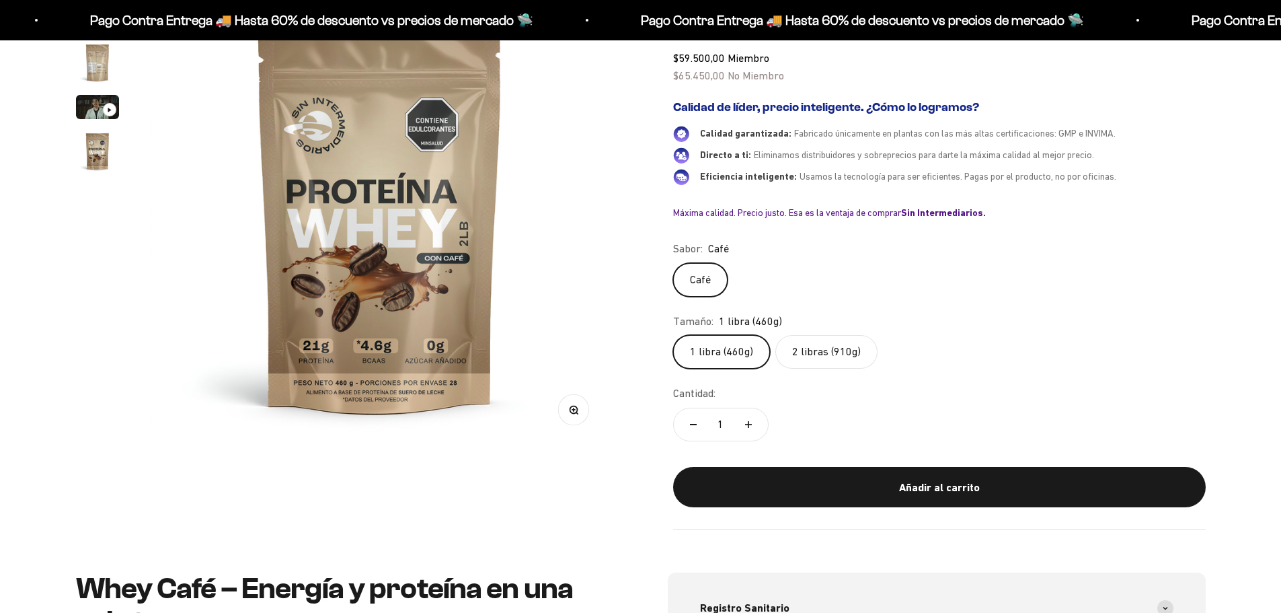
scroll to position [202, 0]
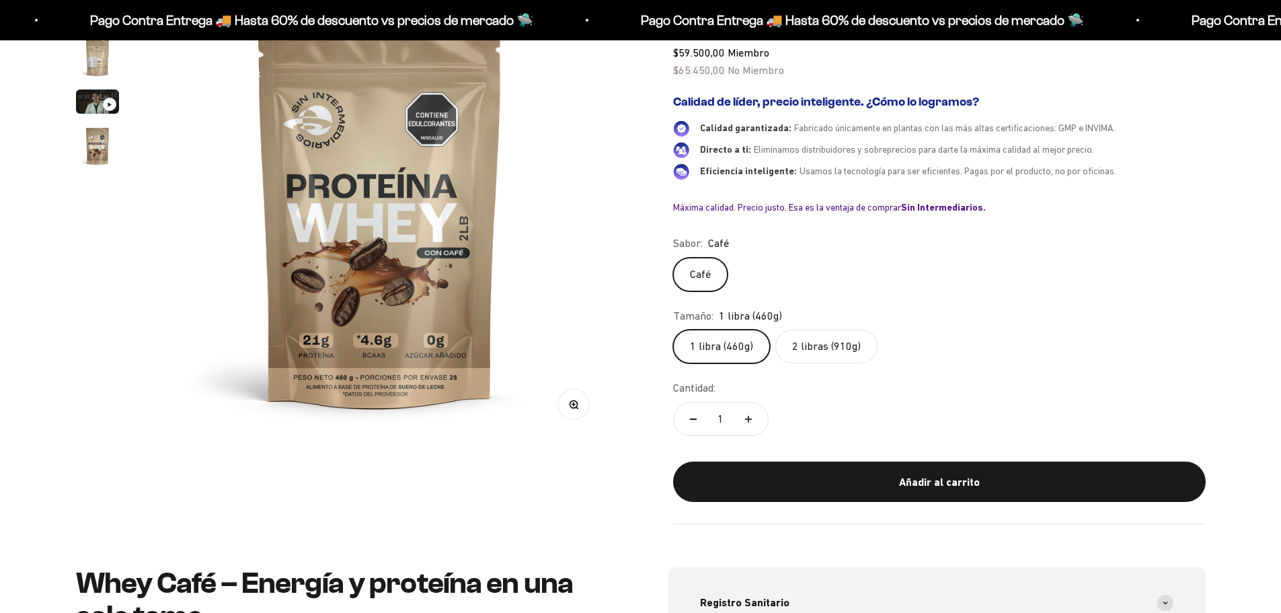
click at [816, 344] on label "2 libras (910g)" at bounding box center [826, 346] width 102 height 34
click at [673, 329] on input "2 libras (910g)" at bounding box center [672, 329] width 1 height 1
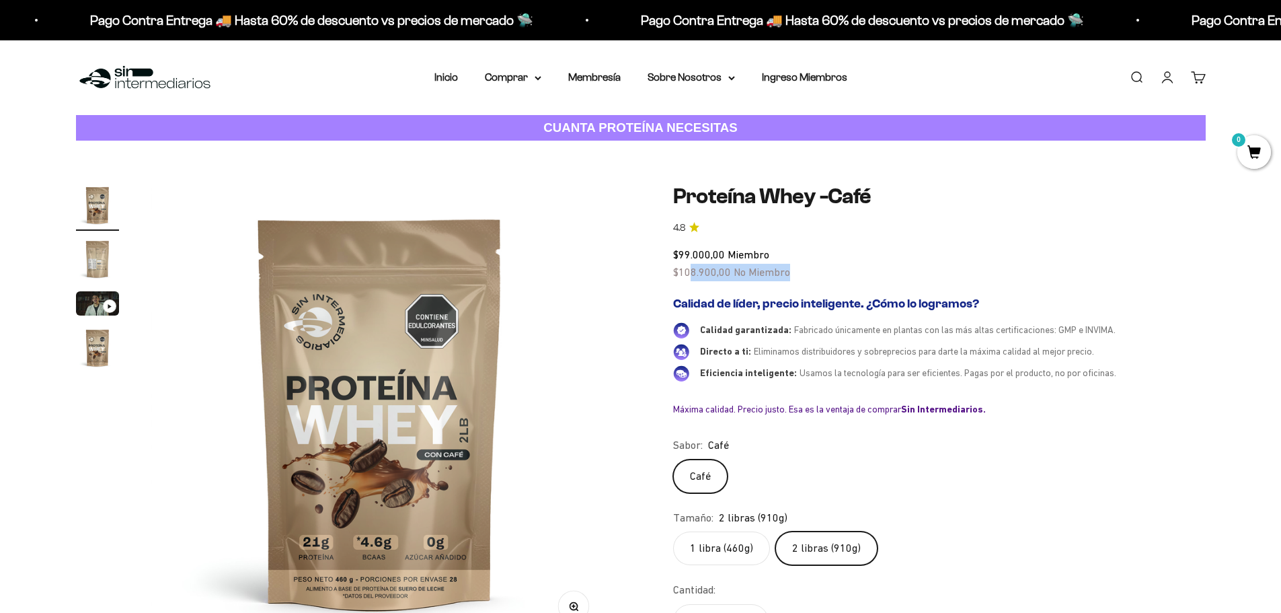
drag, startPoint x: 688, startPoint y: 276, endPoint x: 791, endPoint y: 279, distance: 103.6
click at [401, 356] on img at bounding box center [379, 412] width 457 height 457
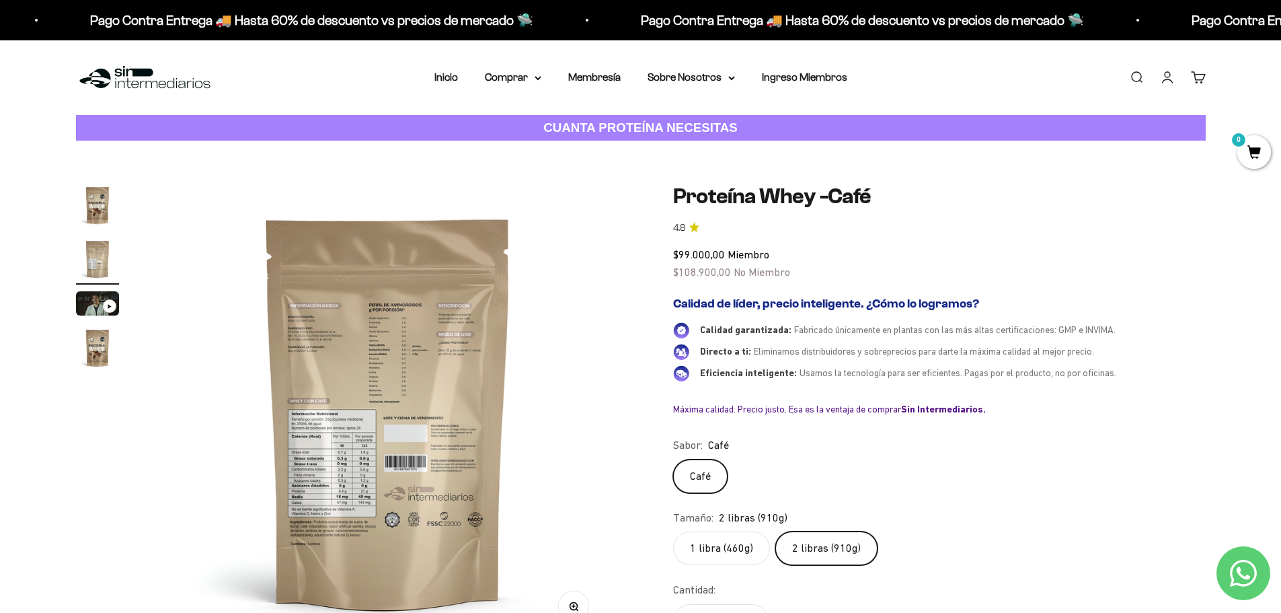
scroll to position [0, 473]
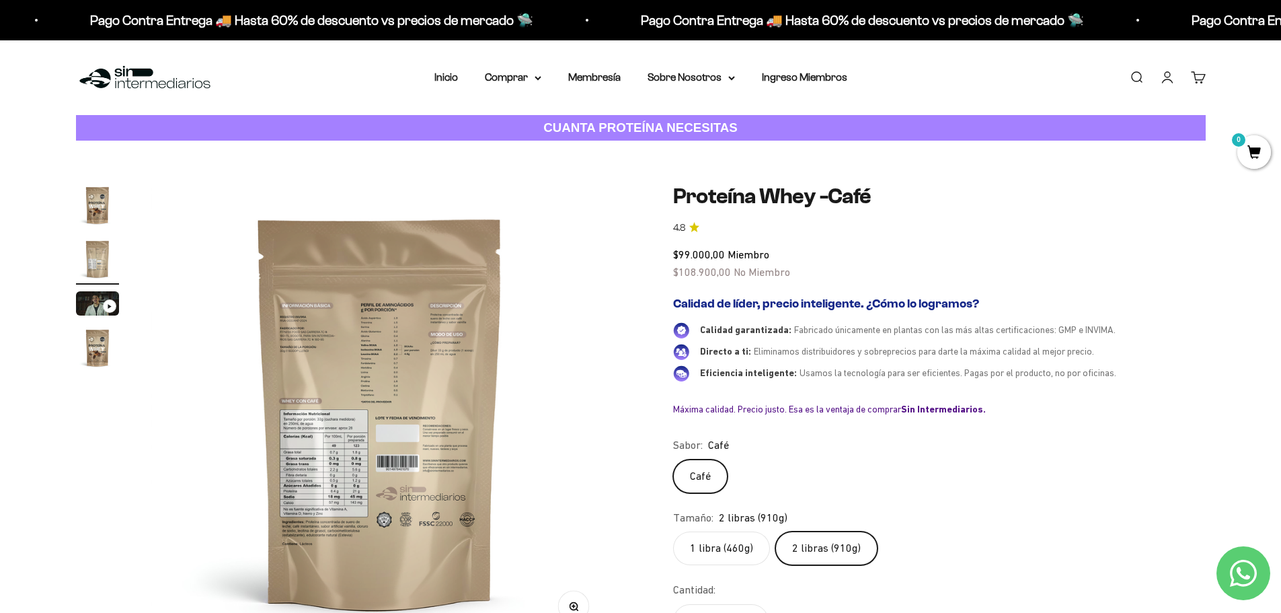
click at [436, 345] on img at bounding box center [379, 412] width 457 height 457
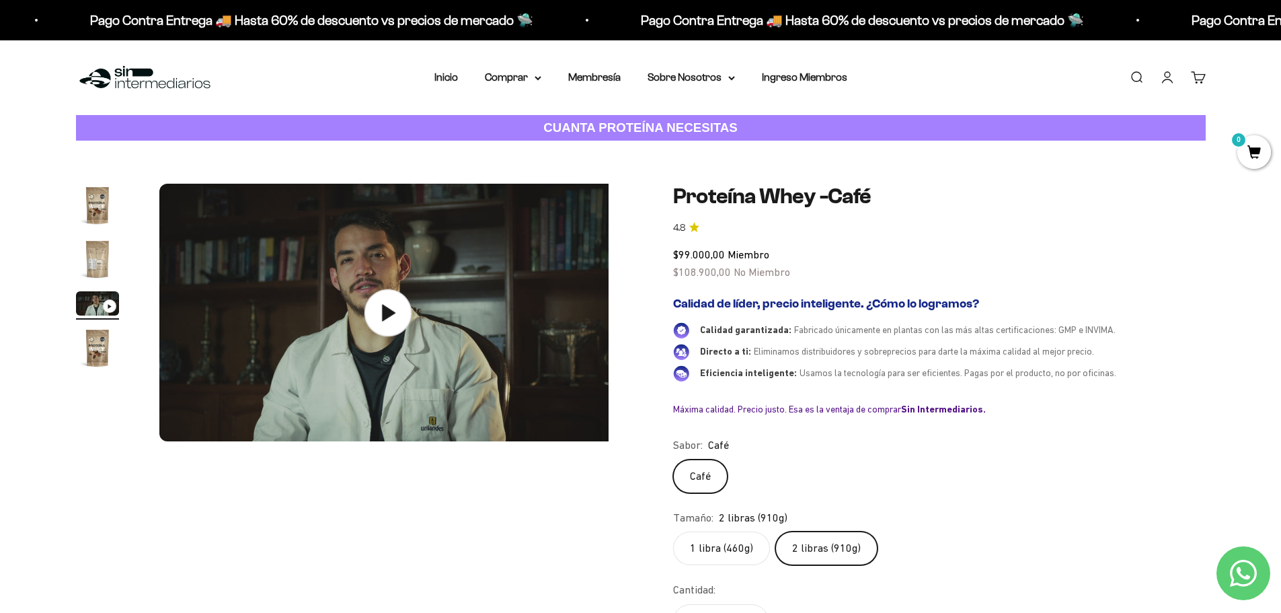
scroll to position [0, 947]
